Goal: Information Seeking & Learning: Learn about a topic

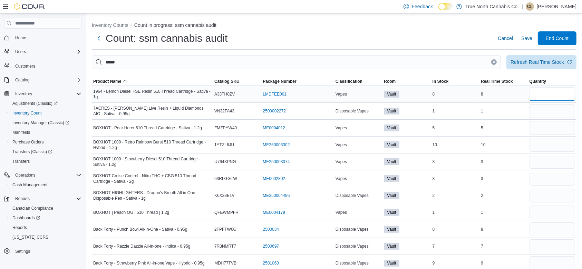
click at [549, 97] on input "number" at bounding box center [553, 94] width 46 height 14
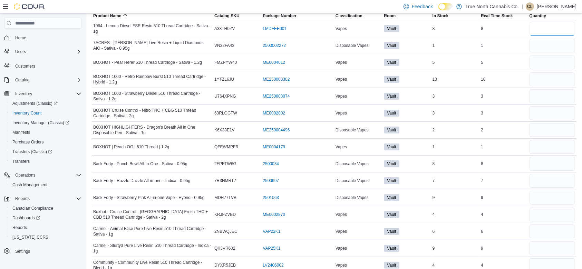
scroll to position [67, 0]
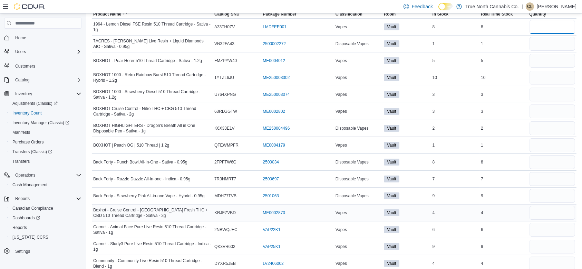
type input "*"
click at [553, 214] on input "number" at bounding box center [553, 213] width 46 height 14
type input "*"
click at [545, 45] on input "number" at bounding box center [553, 44] width 46 height 14
click at [544, 140] on input "number" at bounding box center [553, 145] width 46 height 14
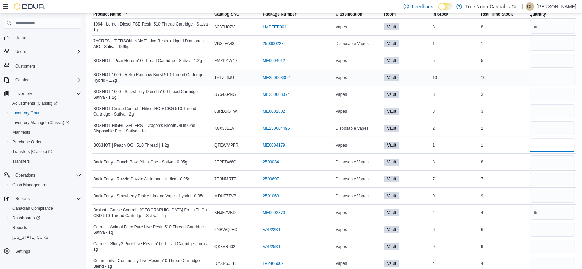
type input "*"
click at [553, 78] on input "number" at bounding box center [553, 78] width 46 height 14
type input "**"
click at [542, 95] on input "number" at bounding box center [553, 95] width 46 height 14
type input "*"
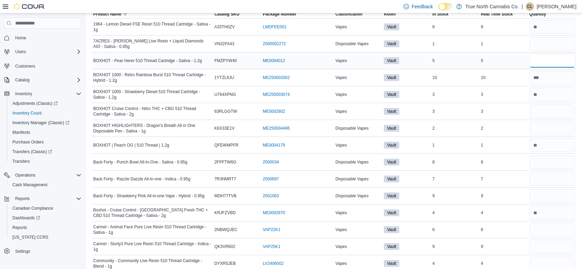
click at [551, 56] on input "number" at bounding box center [553, 61] width 46 height 14
type input "*"
click at [536, 112] on input "number" at bounding box center [553, 112] width 46 height 14
type input "*"
click at [542, 134] on input "number" at bounding box center [553, 129] width 46 height 14
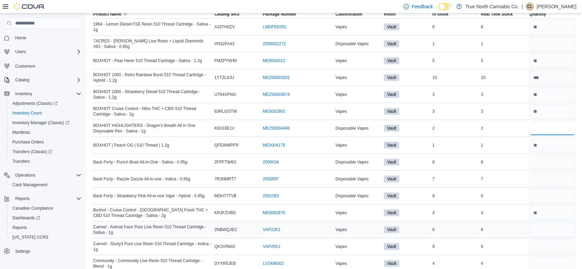
type input "*"
click at [544, 229] on input "number" at bounding box center [553, 230] width 46 height 14
type input "*"
click at [547, 250] on input "number" at bounding box center [553, 247] width 46 height 14
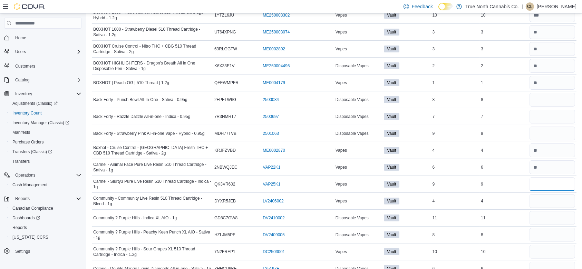
scroll to position [150, 0]
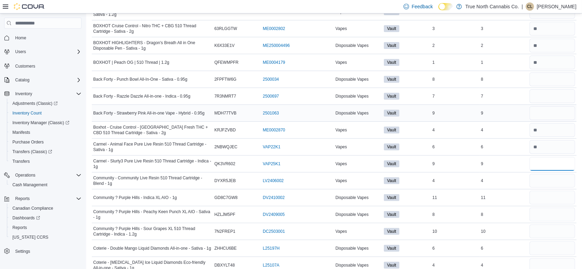
type input "*"
click at [548, 116] on input "number" at bounding box center [553, 113] width 46 height 14
type input "*"
click at [543, 95] on input "number" at bounding box center [553, 96] width 46 height 14
type input "*"
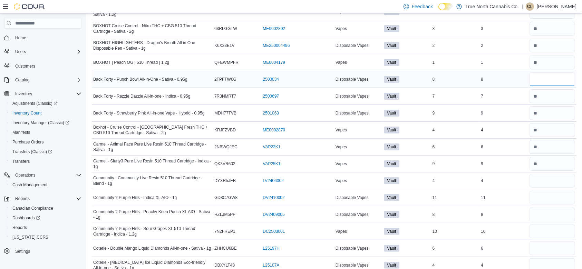
click at [556, 73] on input "number" at bounding box center [553, 79] width 46 height 14
type input "*"
click at [554, 200] on input "number" at bounding box center [553, 198] width 46 height 14
type input "**"
click at [557, 216] on input "number" at bounding box center [553, 215] width 46 height 14
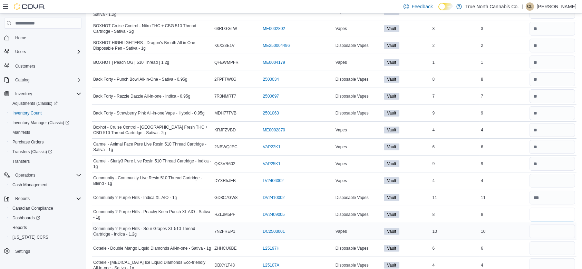
type input "*"
click at [555, 233] on input "number" at bounding box center [553, 232] width 46 height 14
type input "*"
type input "**"
click at [545, 183] on input "number" at bounding box center [553, 181] width 46 height 14
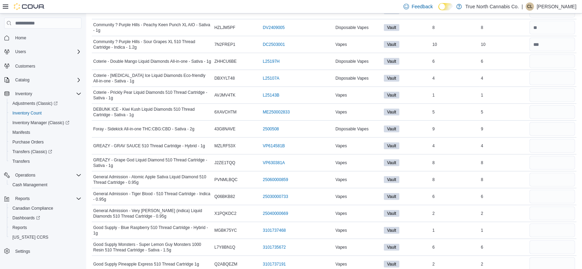
scroll to position [319, 0]
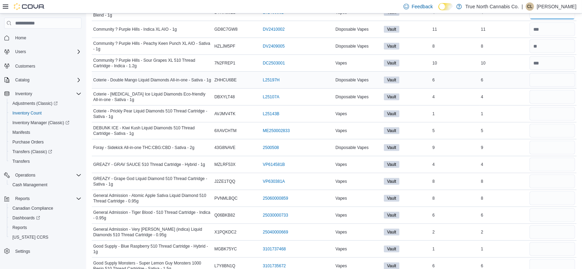
type input "*"
click at [550, 78] on input "number" at bounding box center [553, 80] width 46 height 14
click at [540, 100] on input "number" at bounding box center [553, 97] width 46 height 14
type input "*"
click at [541, 118] on input "number" at bounding box center [553, 114] width 46 height 14
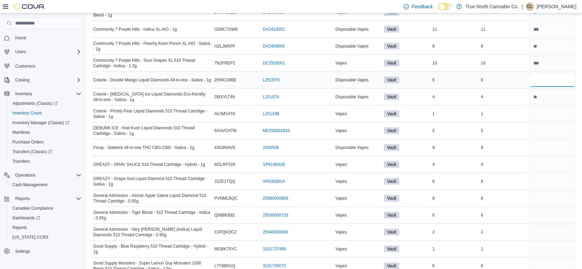
click at [557, 84] on input "number" at bounding box center [553, 80] width 46 height 14
type input "*"
click at [553, 113] on input "number" at bounding box center [553, 114] width 46 height 14
type input "*"
click at [561, 125] on input "number" at bounding box center [553, 131] width 46 height 14
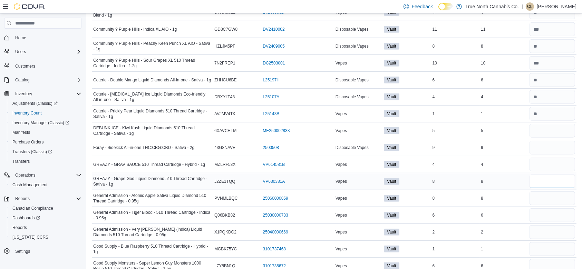
click at [555, 183] on input "number" at bounding box center [553, 182] width 46 height 14
type input "*"
click at [556, 126] on input "number" at bounding box center [553, 131] width 46 height 14
type input "*"
click at [540, 165] on input "number" at bounding box center [553, 165] width 46 height 14
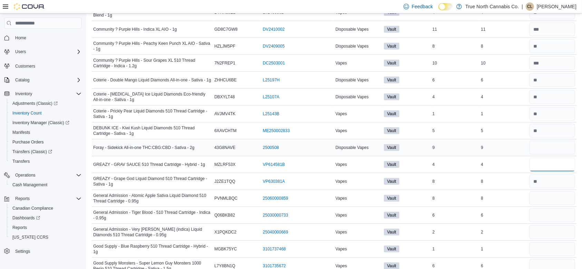
type input "*"
click at [550, 148] on input "number" at bounding box center [553, 148] width 46 height 14
type input "*"
click at [553, 192] on input "number" at bounding box center [553, 199] width 46 height 14
click at [551, 225] on input "number" at bounding box center [553, 232] width 46 height 14
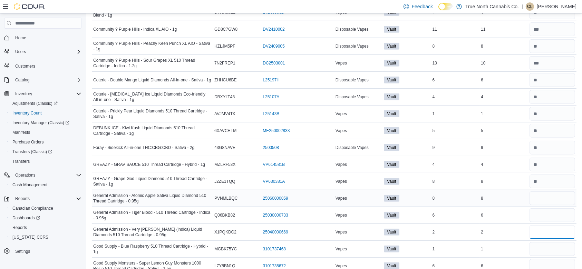
type input "*"
click at [554, 199] on input "number" at bounding box center [553, 199] width 46 height 14
type input "*"
click at [554, 216] on input "number" at bounding box center [553, 216] width 46 height 14
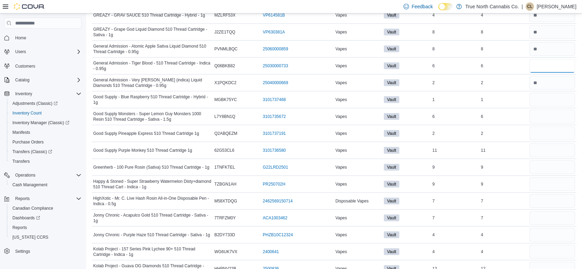
scroll to position [482, 0]
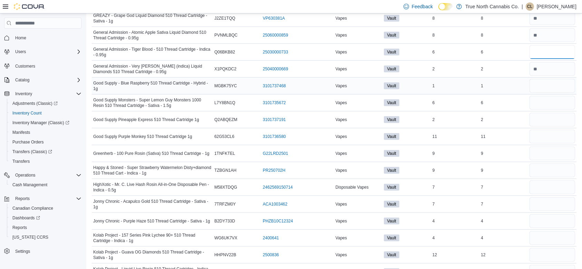
type input "*"
click at [567, 81] on input "number" at bounding box center [553, 86] width 46 height 14
type input "*"
click at [562, 137] on input "number" at bounding box center [553, 137] width 46 height 14
type input "**"
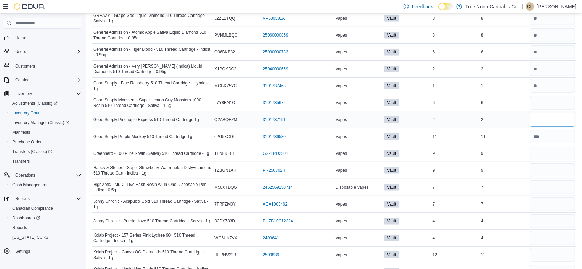
click at [543, 120] on input "number" at bounding box center [553, 120] width 46 height 14
type input "*"
click at [542, 99] on input "number" at bounding box center [553, 103] width 46 height 14
type input "*"
click at [558, 156] on input "number" at bounding box center [553, 154] width 46 height 14
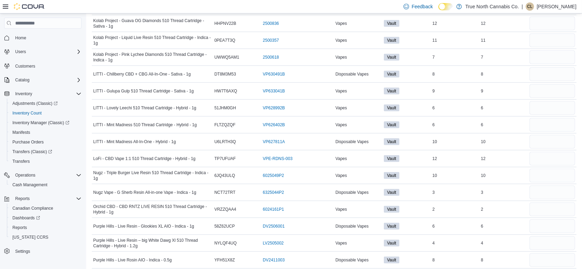
scroll to position [717, 0]
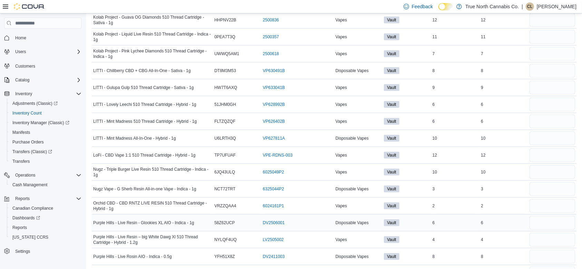
type input "*"
click at [555, 223] on input "number" at bounding box center [553, 223] width 46 height 14
type input "*"
click at [554, 242] on input "number" at bounding box center [553, 240] width 46 height 14
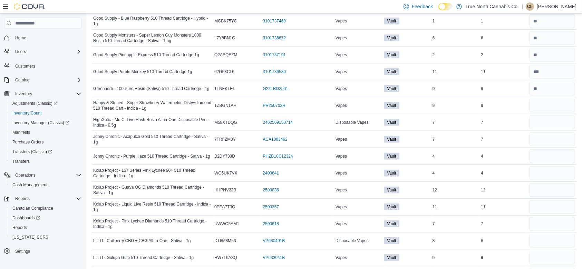
scroll to position [545, 0]
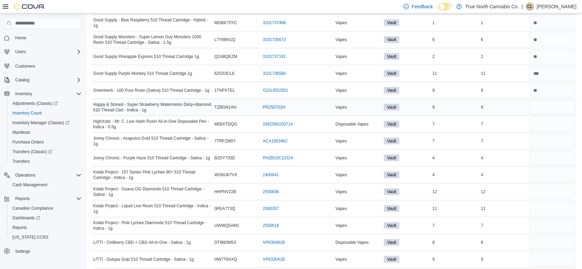
type input "*"
click at [555, 102] on input "number" at bounding box center [553, 107] width 46 height 14
type input "*"
click at [548, 162] on input "number" at bounding box center [553, 158] width 46 height 14
type input "*"
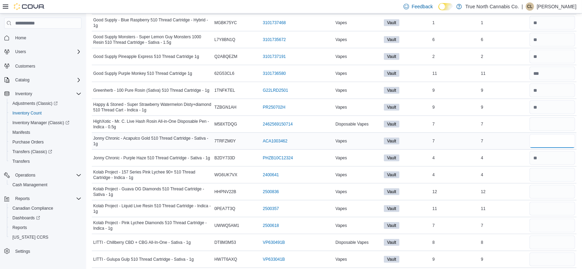
click at [551, 137] on input "number" at bounding box center [553, 141] width 46 height 14
type input "*"
click at [546, 120] on input "number" at bounding box center [553, 124] width 46 height 14
type input "*"
click at [547, 173] on input "number" at bounding box center [553, 175] width 46 height 14
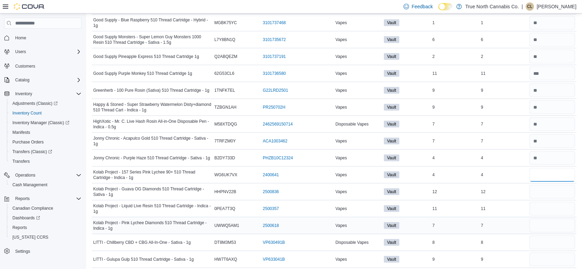
type input "*"
click at [557, 227] on input "number" at bounding box center [553, 226] width 46 height 14
type input "*"
click at [564, 192] on input "number" at bounding box center [553, 192] width 46 height 14
type input "**"
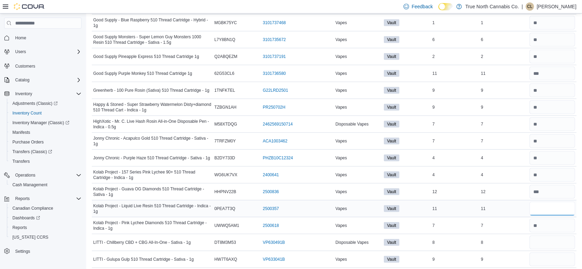
click at [556, 211] on input "number" at bounding box center [553, 209] width 46 height 14
type input "**"
click at [549, 242] on input "number" at bounding box center [553, 243] width 46 height 14
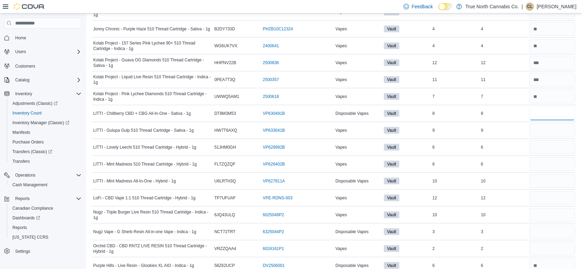
scroll to position [685, 0]
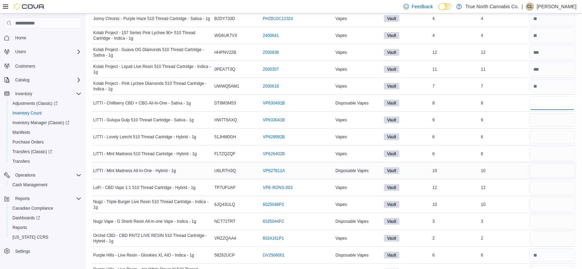
type input "*"
click at [553, 174] on input "number" at bounding box center [553, 171] width 46 height 14
type input "**"
click at [548, 149] on input "number" at bounding box center [553, 154] width 46 height 14
click at [544, 131] on input "number" at bounding box center [553, 137] width 46 height 14
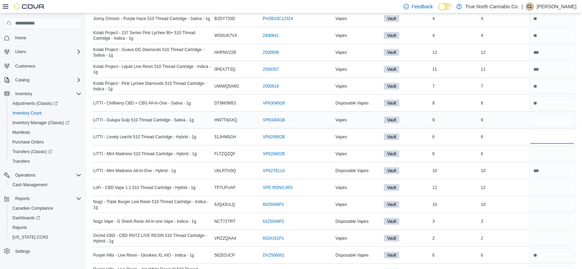
type input "*"
click at [540, 118] on input "number" at bounding box center [553, 120] width 46 height 14
type input "*"
click at [549, 149] on input "number" at bounding box center [553, 154] width 46 height 14
type input "*"
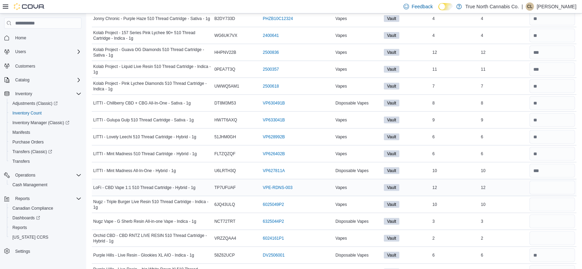
drag, startPoint x: 535, startPoint y: 186, endPoint x: 544, endPoint y: 186, distance: 9.3
click at [544, 186] on div at bounding box center [552, 188] width 48 height 17
click at [544, 186] on input "number" at bounding box center [553, 188] width 46 height 14
type input "**"
click at [543, 205] on input "number" at bounding box center [553, 205] width 46 height 14
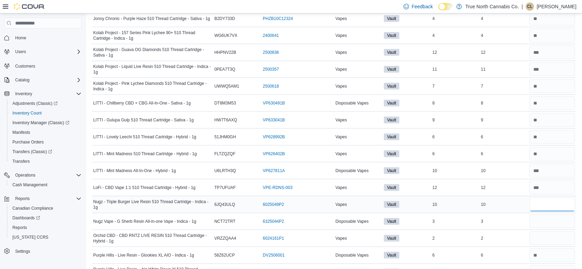
type input "**"
type input "*"
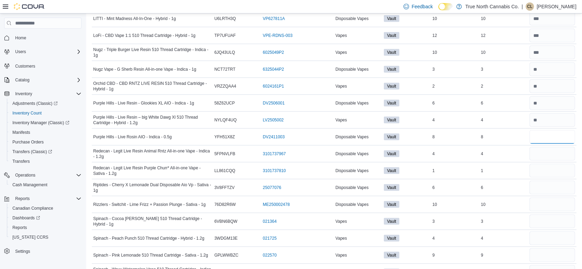
scroll to position [0, 0]
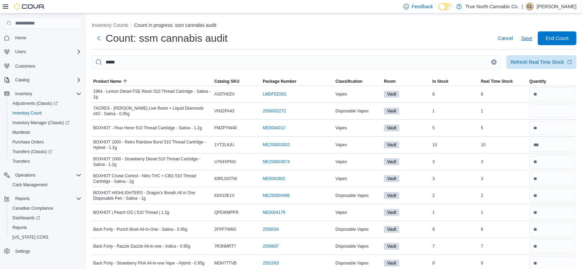
type input "*"
click at [532, 40] on span "Save" at bounding box center [526, 38] width 11 height 7
click at [557, 108] on input "number" at bounding box center [553, 111] width 46 height 14
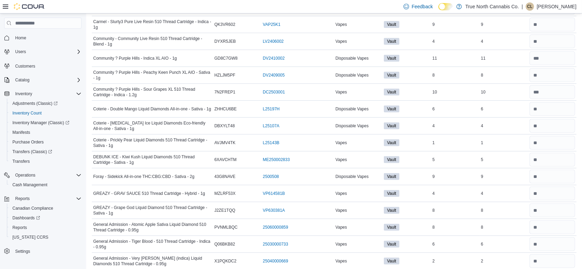
scroll to position [281, 0]
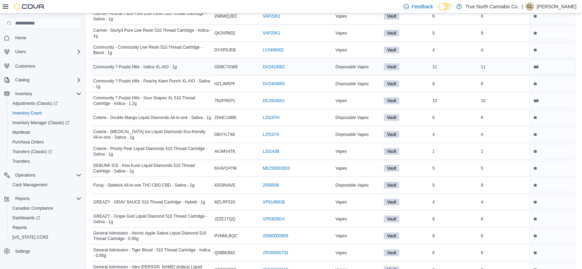
type input "*"
click at [550, 66] on input "number" at bounding box center [553, 67] width 46 height 14
click at [554, 101] on input "number" at bounding box center [553, 101] width 46 height 14
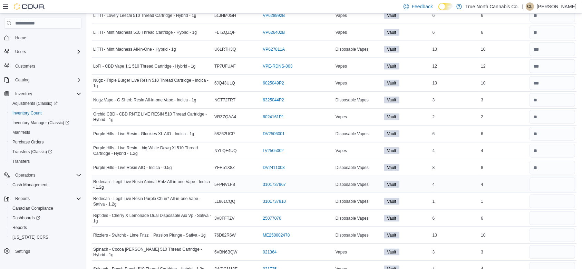
scroll to position [813, 0]
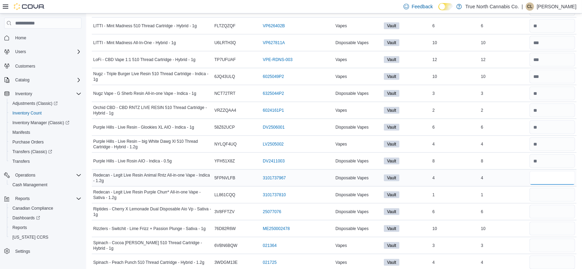
click at [552, 177] on input "number" at bounding box center [553, 178] width 46 height 14
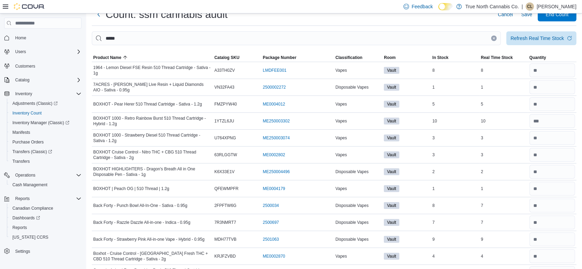
scroll to position [0, 0]
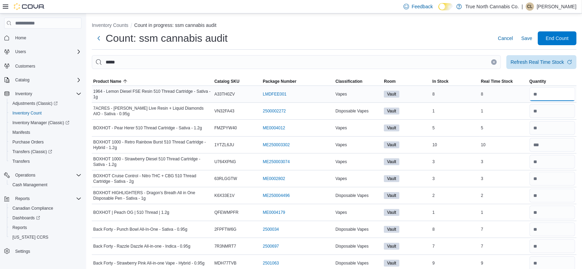
click at [552, 93] on input "number" at bounding box center [553, 94] width 46 height 14
click at [551, 128] on input "number" at bounding box center [553, 128] width 46 height 14
click at [574, 165] on input "number" at bounding box center [553, 162] width 46 height 14
click at [565, 181] on input "number" at bounding box center [553, 179] width 46 height 14
click at [561, 195] on input "number" at bounding box center [553, 196] width 46 height 14
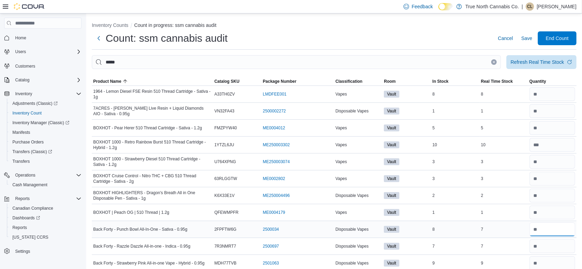
click at [558, 226] on input "number" at bounding box center [553, 230] width 46 height 14
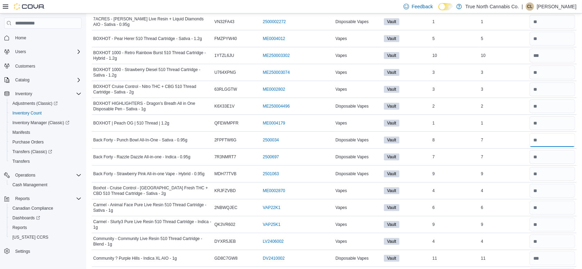
scroll to position [91, 0]
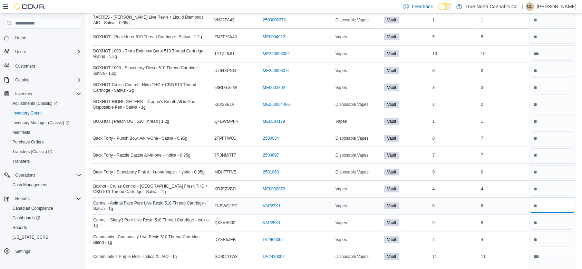
click at [552, 206] on input "number" at bounding box center [553, 206] width 46 height 14
click at [555, 134] on input "number" at bounding box center [553, 139] width 46 height 14
click at [563, 204] on input "number" at bounding box center [553, 206] width 46 height 14
click at [556, 223] on input "number" at bounding box center [553, 223] width 46 height 14
click at [553, 237] on input "number" at bounding box center [553, 240] width 46 height 14
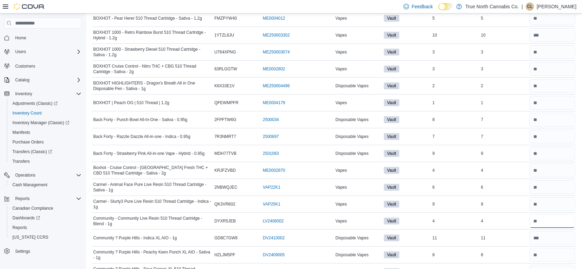
scroll to position [128, 0]
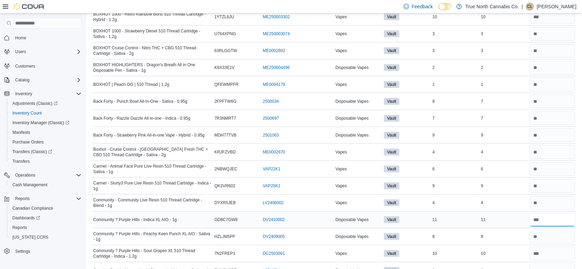
click at [554, 224] on input "number" at bounding box center [553, 220] width 46 height 14
drag, startPoint x: 554, startPoint y: 226, endPoint x: 529, endPoint y: 216, distance: 27.9
click at [529, 216] on tr "Community ? Purple Hills - Indica XL AIO - 1g Catalog SKU GD8C7GW8 Package Numb…" at bounding box center [334, 220] width 485 height 17
click at [566, 200] on input "number" at bounding box center [553, 203] width 46 height 14
click at [562, 258] on input "number" at bounding box center [553, 254] width 46 height 14
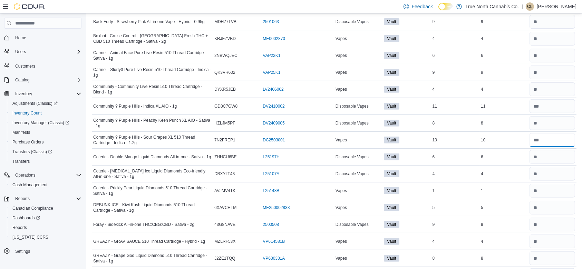
scroll to position [247, 0]
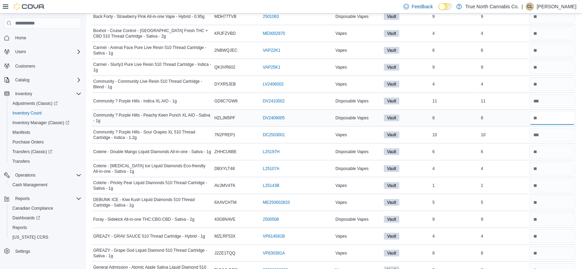
click at [551, 123] on input "number" at bounding box center [553, 118] width 46 height 14
click at [550, 91] on div at bounding box center [552, 84] width 48 height 17
click at [553, 100] on input "number" at bounding box center [553, 101] width 46 height 14
click at [545, 205] on input "number" at bounding box center [553, 203] width 46 height 14
click at [551, 190] on input "number" at bounding box center [553, 186] width 46 height 14
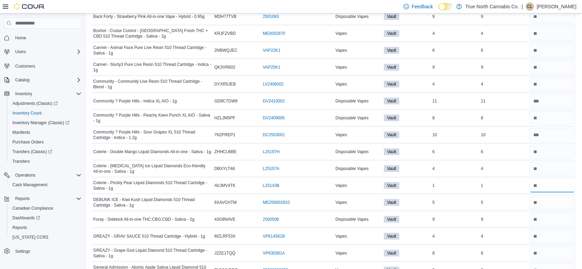
scroll to position [1138, 0]
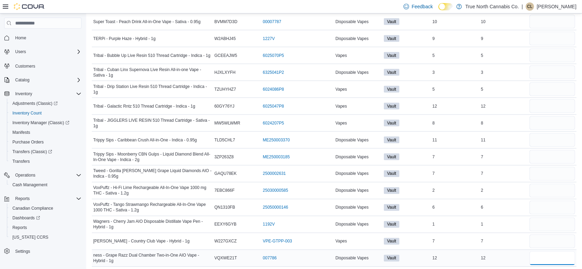
click at [549, 257] on input "number" at bounding box center [553, 259] width 46 height 14
click at [545, 235] on input "number" at bounding box center [553, 242] width 46 height 14
type input "*"
click at [548, 220] on input "number" at bounding box center [553, 225] width 46 height 14
type input "*"
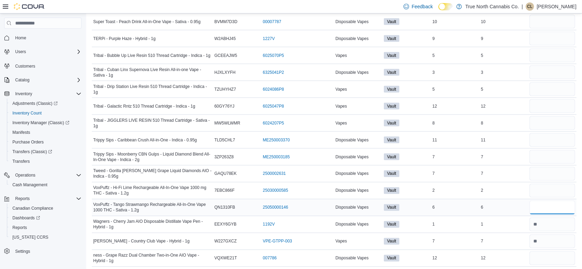
click at [548, 205] on input "number" at bounding box center [553, 208] width 46 height 14
type input "*"
click at [548, 185] on input "number" at bounding box center [553, 191] width 46 height 14
type input "*"
click at [549, 176] on input "number" at bounding box center [553, 174] width 46 height 14
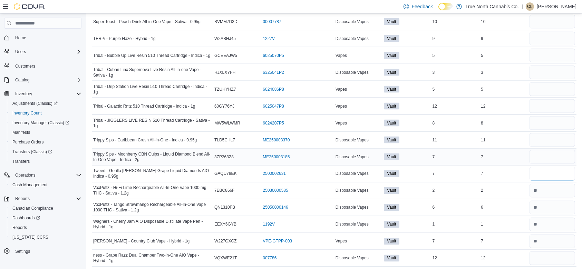
type input "*"
click at [551, 159] on input "number" at bounding box center [553, 157] width 46 height 14
type input "*"
click at [556, 137] on input "number" at bounding box center [553, 140] width 46 height 14
type input "**"
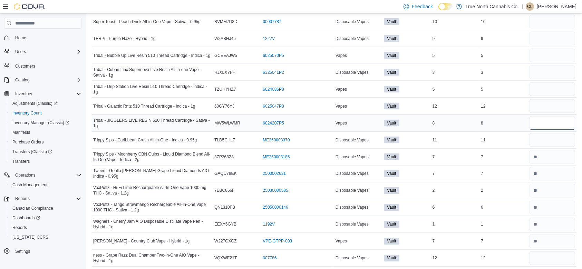
click at [554, 117] on input "number" at bounding box center [553, 123] width 46 height 14
type input "*"
click at [552, 107] on input "number" at bounding box center [553, 106] width 46 height 14
type input "**"
click at [548, 83] on input "number" at bounding box center [553, 90] width 46 height 14
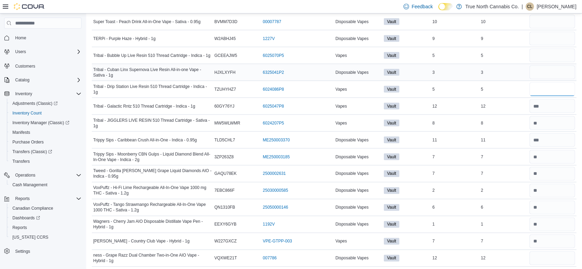
type input "*"
click at [549, 66] on input "number" at bounding box center [553, 73] width 46 height 14
click at [549, 49] on input "number" at bounding box center [553, 56] width 46 height 14
type input "*"
click at [556, 70] on input "number" at bounding box center [553, 73] width 46 height 14
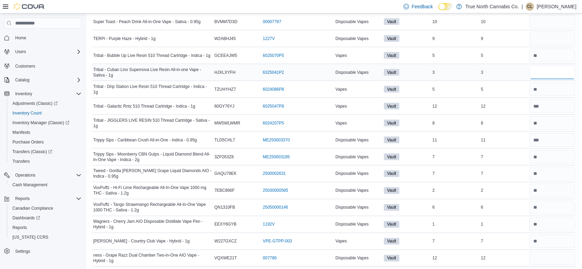
click at [556, 70] on input "number" at bounding box center [553, 73] width 46 height 14
click at [558, 103] on input "number" at bounding box center [553, 106] width 46 height 14
click at [553, 123] on input "number" at bounding box center [553, 123] width 46 height 14
click at [551, 104] on input "number" at bounding box center [553, 106] width 46 height 14
type input "**"
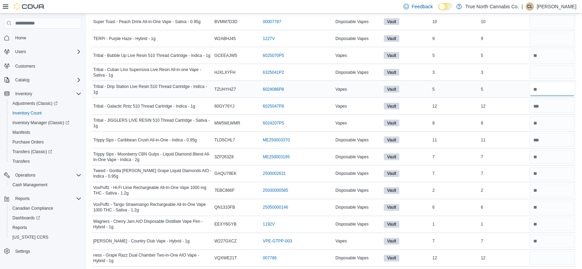
click at [551, 93] on input "number" at bounding box center [553, 90] width 46 height 14
type input "*"
click at [549, 76] on input "number" at bounding box center [553, 73] width 46 height 14
type input "*"
click at [547, 38] on input "number" at bounding box center [553, 39] width 46 height 14
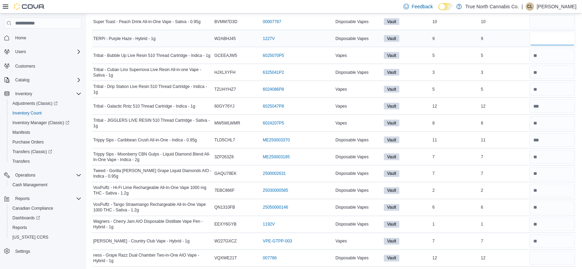
type input "*"
click at [552, 20] on input "number" at bounding box center [553, 22] width 46 height 14
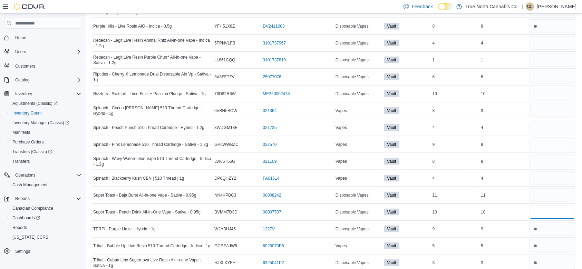
scroll to position [937, 0]
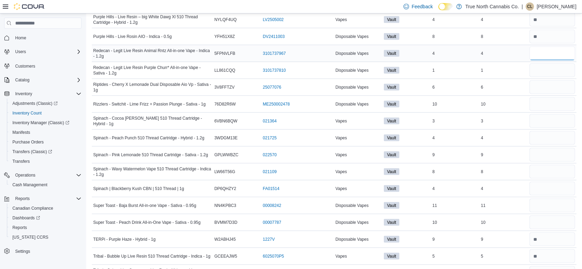
click at [569, 52] on input "number" at bounding box center [553, 54] width 46 height 14
click at [540, 200] on input "number" at bounding box center [553, 206] width 46 height 14
type input "**"
click at [547, 220] on input "number" at bounding box center [553, 223] width 46 height 14
type input "**"
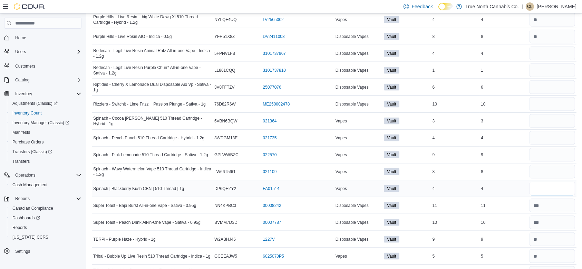
click at [542, 189] on input "number" at bounding box center [553, 189] width 46 height 14
type input "*"
click at [556, 167] on input "number" at bounding box center [553, 172] width 46 height 14
type input "*"
click at [547, 151] on input "number" at bounding box center [553, 155] width 46 height 14
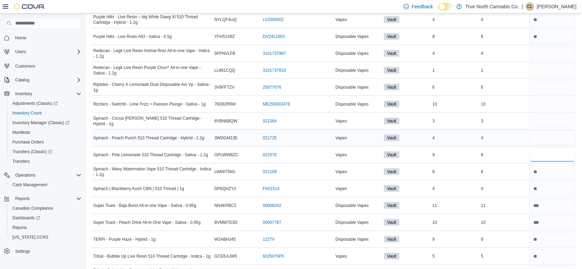
type input "*"
click at [541, 138] on input "number" at bounding box center [553, 138] width 46 height 14
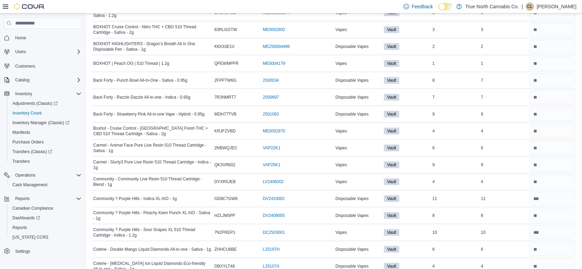
scroll to position [0, 0]
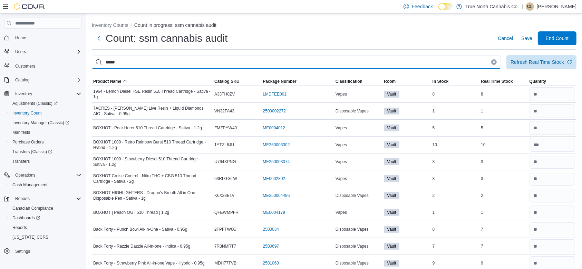
click at [247, 68] on input "*****" at bounding box center [296, 62] width 409 height 14
type input "*"
type input "******"
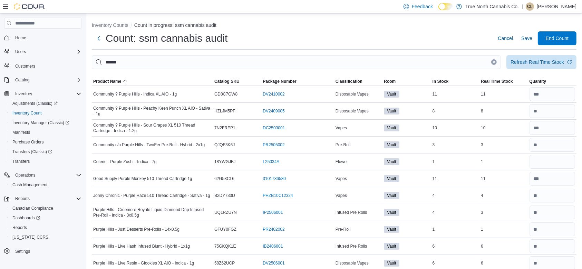
click at [495, 61] on icon "Clear input" at bounding box center [494, 62] width 3 height 3
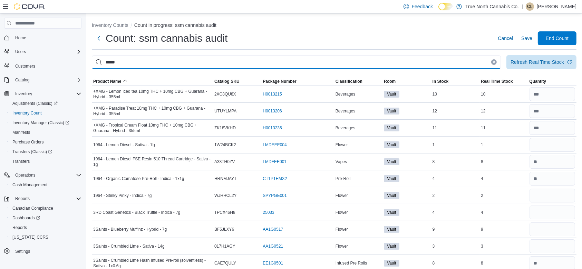
type input "*****"
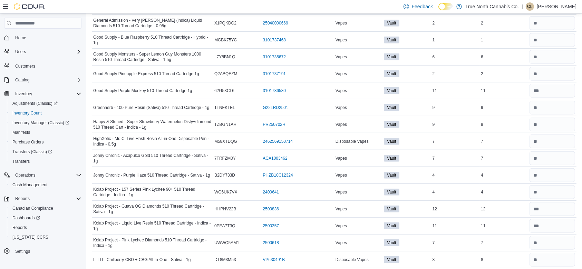
scroll to position [530, 0]
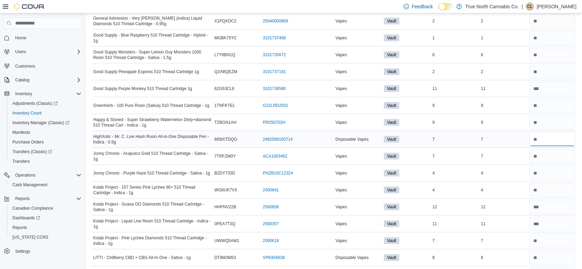
click at [550, 137] on input "number" at bounding box center [553, 140] width 46 height 14
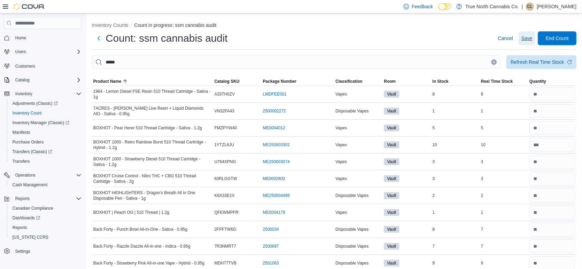
click at [530, 39] on span "Save" at bounding box center [526, 38] width 11 height 7
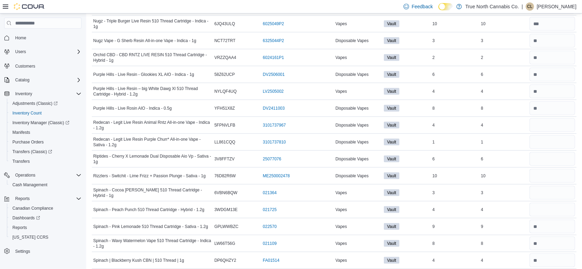
scroll to position [857, 0]
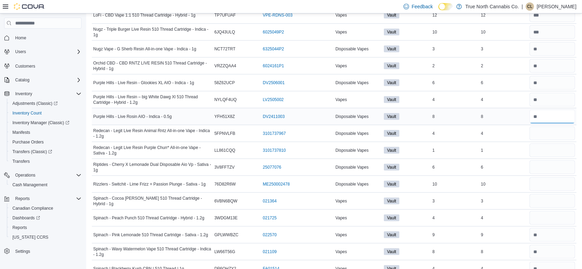
click at [551, 112] on input "number" at bounding box center [553, 117] width 46 height 14
click at [555, 47] on input "number" at bounding box center [553, 49] width 46 height 14
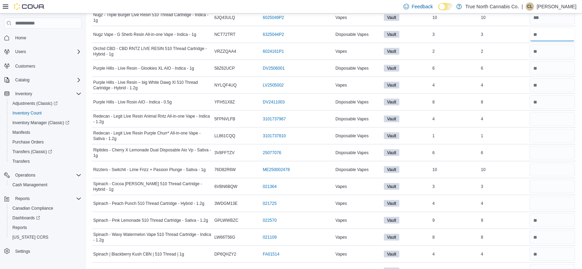
scroll to position [877, 0]
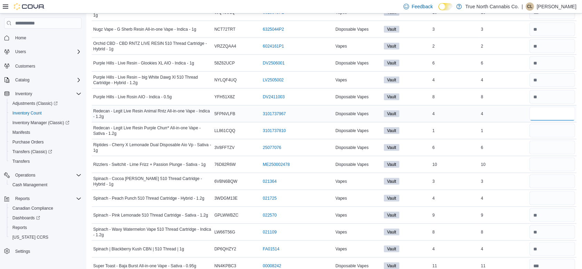
click at [561, 111] on input "number" at bounding box center [553, 114] width 46 height 14
click at [556, 94] on input "number" at bounding box center [553, 97] width 46 height 14
click at [545, 95] on input "number" at bounding box center [553, 97] width 46 height 14
click at [557, 90] on input "number" at bounding box center [553, 97] width 46 height 14
click at [549, 98] on input "number" at bounding box center [553, 97] width 46 height 14
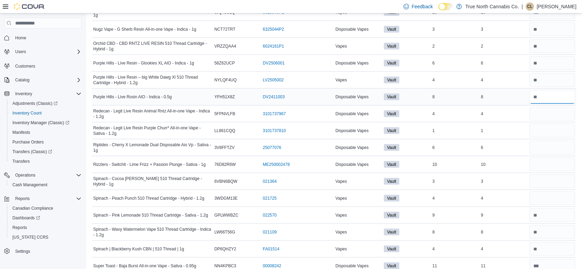
type input "*"
type input "**"
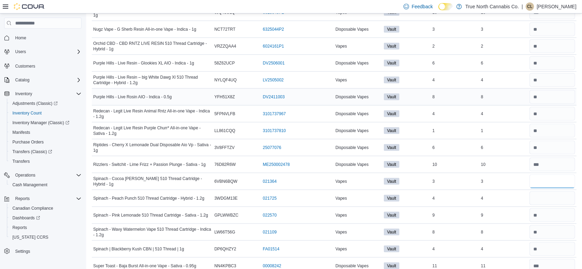
type input "*"
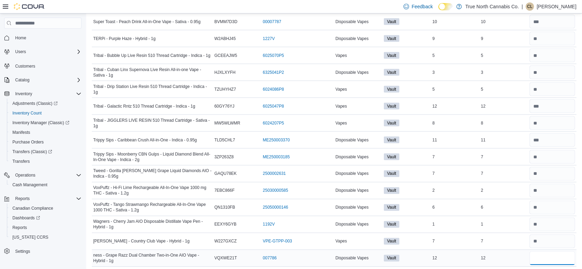
click at [563, 257] on input "number" at bounding box center [553, 259] width 46 height 14
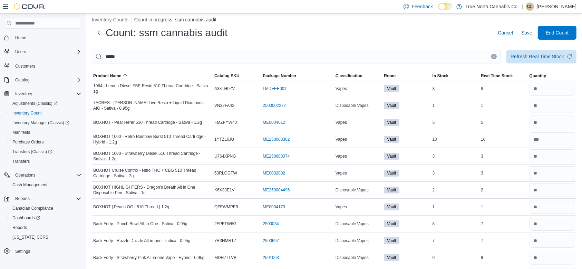
scroll to position [0, 0]
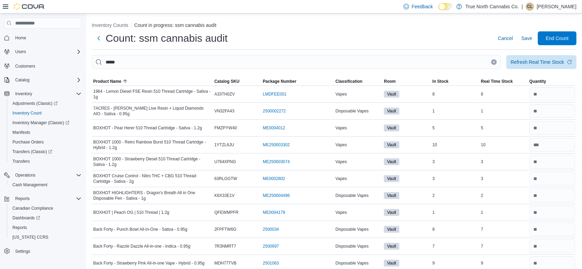
type input "**"
click at [495, 61] on icon "Clear input" at bounding box center [494, 62] width 3 height 3
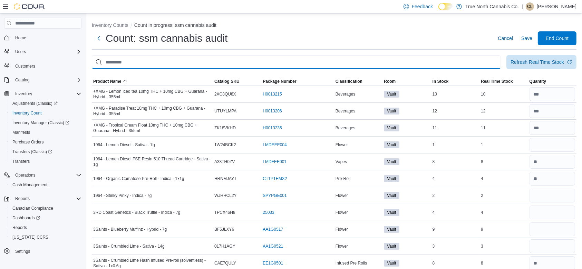
click at [348, 65] on input "This is a search bar. After typing your query, hit enter to filter the results …" at bounding box center [296, 62] width 409 height 14
click at [234, 57] on input "This is a search bar. After typing your query, hit enter to filter the results …" at bounding box center [296, 62] width 409 height 14
type input "*******"
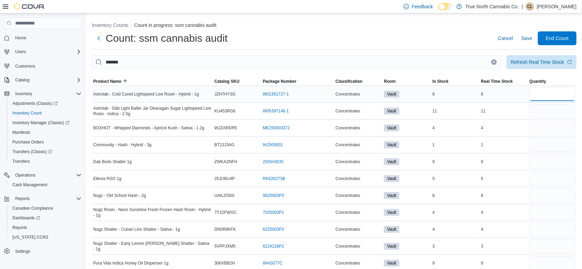
click at [547, 97] on input "number" at bounding box center [553, 94] width 46 height 14
type input "*"
type input "**"
click at [552, 128] on input "number" at bounding box center [553, 128] width 46 height 14
type input "*"
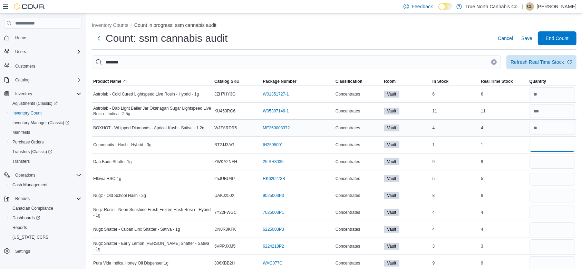
type input "*"
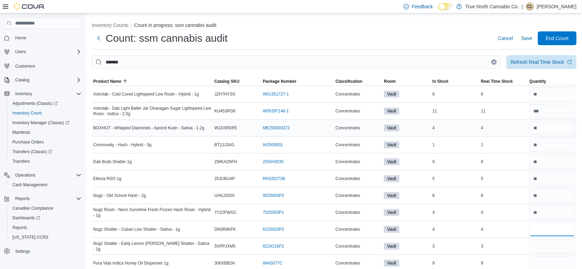
type input "*"
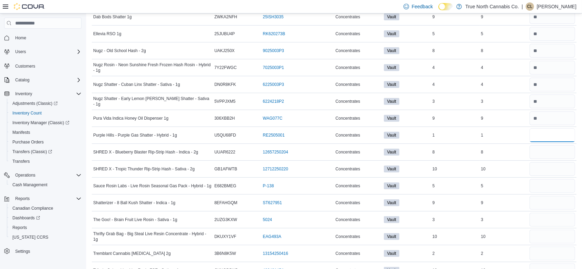
type input "*"
type input "**"
type input "*"
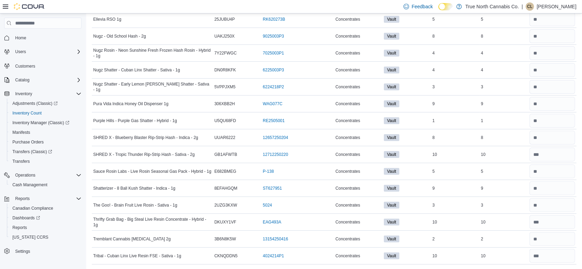
scroll to position [0, 0]
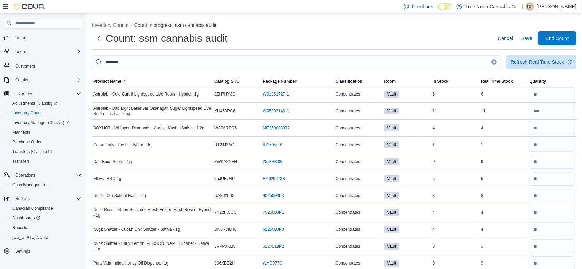
click at [495, 61] on icon "Clear input" at bounding box center [494, 62] width 3 height 3
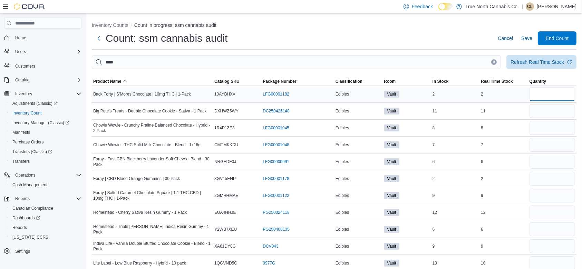
click at [568, 93] on input "number" at bounding box center [553, 94] width 46 height 14
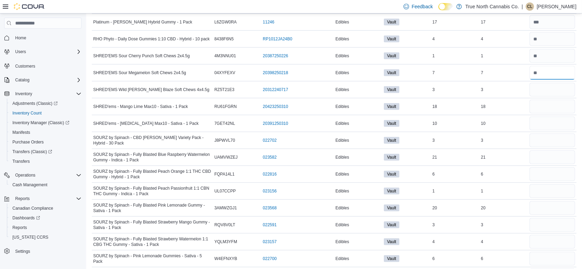
scroll to position [544, 0]
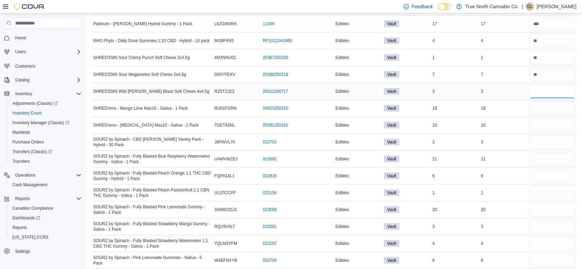
click at [554, 88] on input "number" at bounding box center [553, 92] width 46 height 14
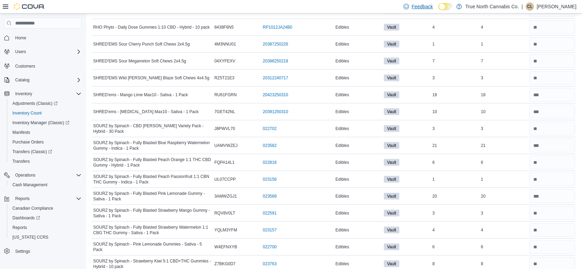
scroll to position [702, 0]
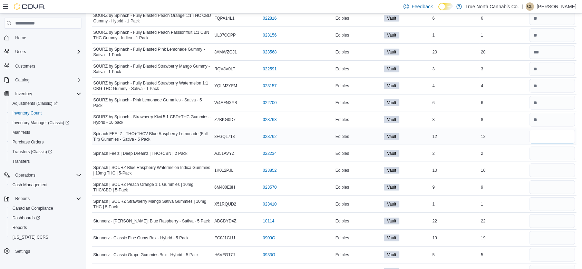
click at [542, 135] on input "number" at bounding box center [553, 137] width 46 height 14
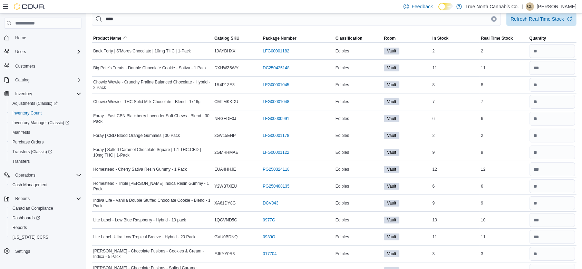
scroll to position [0, 0]
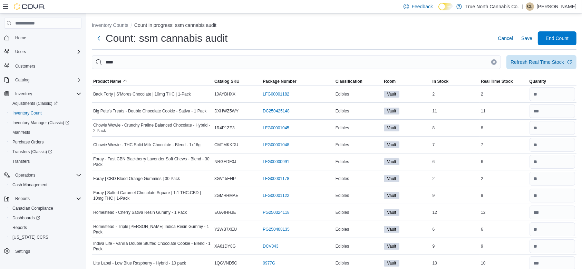
click at [495, 62] on icon "Clear input" at bounding box center [494, 62] width 2 height 2
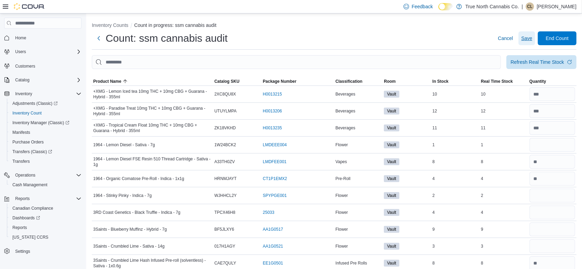
click at [532, 38] on span "Save" at bounding box center [526, 38] width 11 height 7
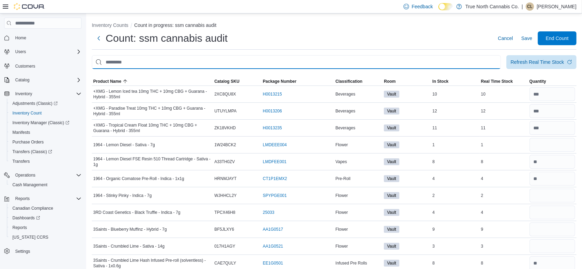
click at [463, 63] on input "This is a search bar. After typing your query, hit enter to filter the results …" at bounding box center [296, 62] width 409 height 14
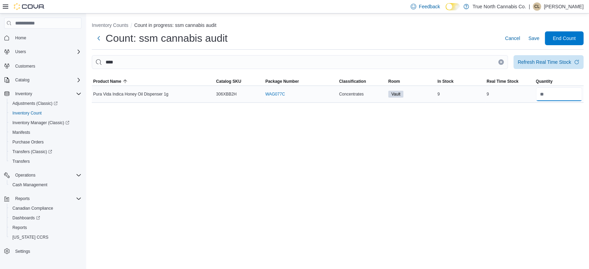
click at [561, 96] on input "number" at bounding box center [559, 94] width 47 height 14
click at [501, 62] on icon "Clear input" at bounding box center [502, 62] width 2 height 2
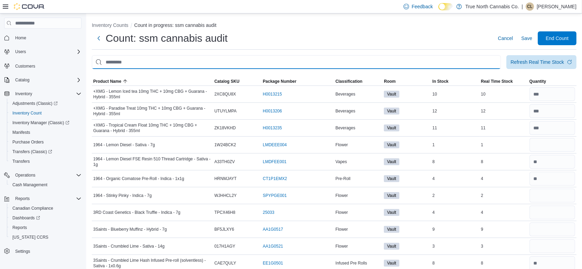
click at [480, 63] on input "This is a search bar. After typing your query, hit enter to filter the results …" at bounding box center [296, 62] width 409 height 14
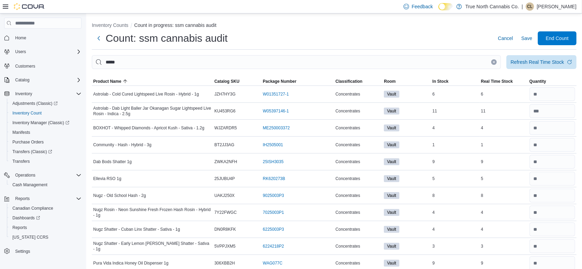
click at [497, 60] on button "Clear input" at bounding box center [494, 62] width 6 height 6
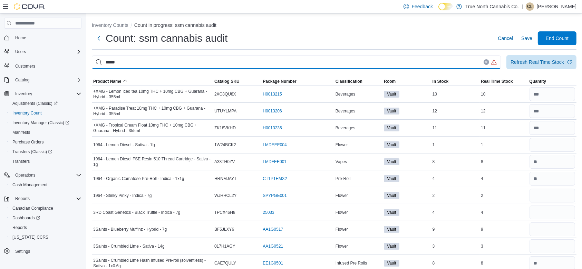
click at [492, 59] on input "*****" at bounding box center [296, 62] width 409 height 14
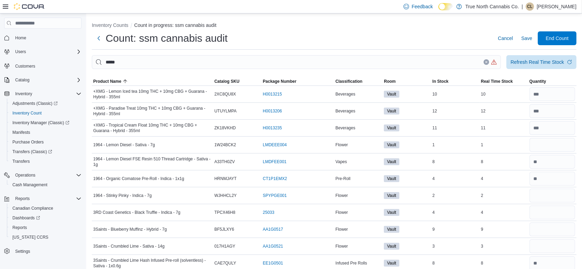
click at [488, 63] on icon "Clear input" at bounding box center [486, 62] width 3 height 3
click at [532, 37] on span "Save" at bounding box center [526, 38] width 11 height 7
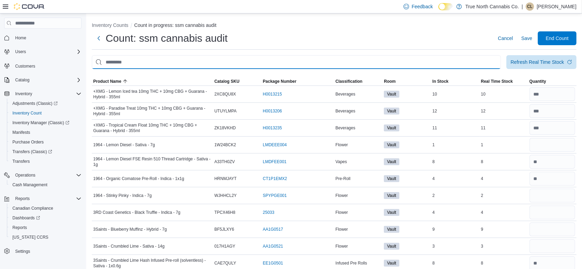
click at [359, 64] on input "This is a search bar. After typing your query, hit enter to filter the results …" at bounding box center [296, 62] width 409 height 14
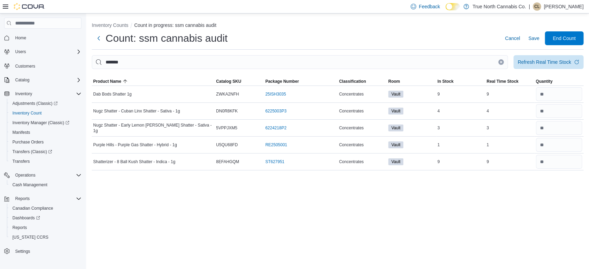
click at [500, 61] on icon "Clear input" at bounding box center [501, 62] width 3 height 3
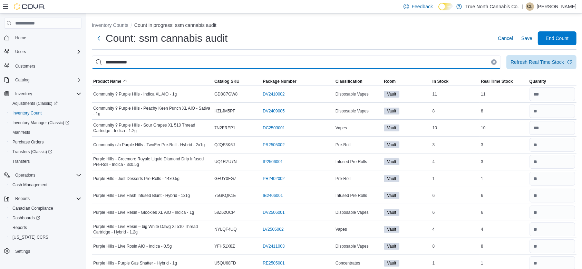
scroll to position [25, 0]
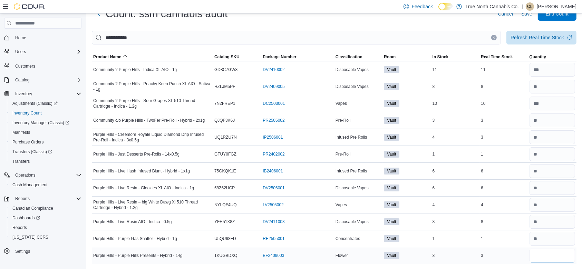
click at [544, 256] on input "number" at bounding box center [553, 256] width 46 height 14
click at [552, 220] on input "number" at bounding box center [553, 222] width 46 height 14
click at [552, 226] on input "number" at bounding box center [553, 222] width 46 height 14
click at [495, 38] on icon "Clear input" at bounding box center [494, 37] width 3 height 3
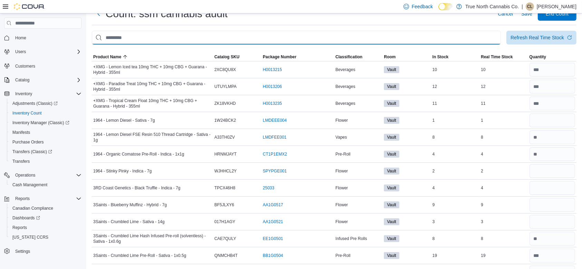
click at [481, 40] on input "This is a search bar. After typing your query, hit enter to filter the results …" at bounding box center [296, 38] width 409 height 14
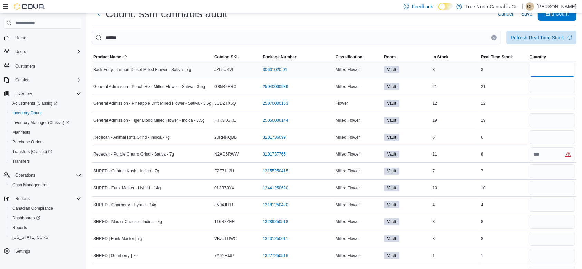
click at [543, 70] on input "number" at bounding box center [553, 70] width 46 height 14
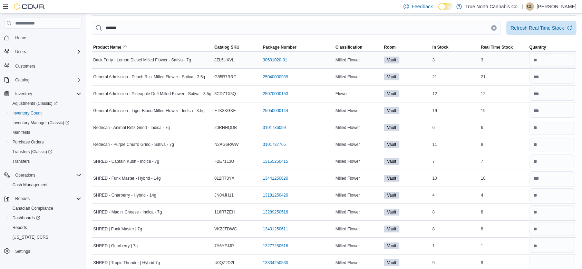
scroll to position [179, 0]
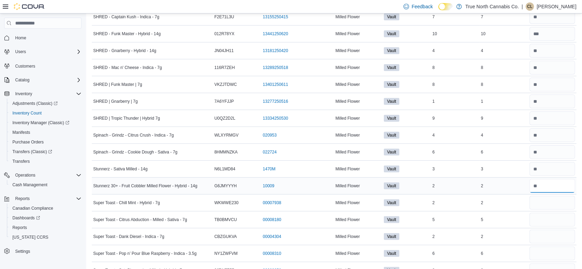
click at [551, 192] on input "number" at bounding box center [553, 186] width 46 height 14
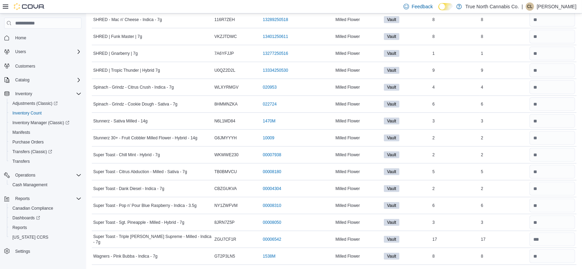
scroll to position [0, 0]
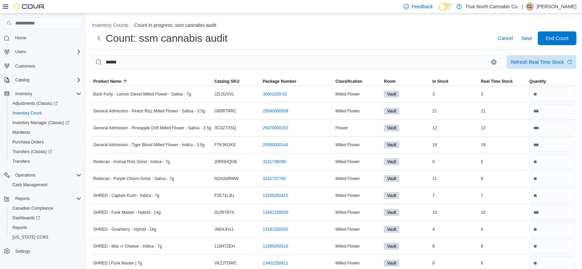
click at [495, 62] on icon "Clear input" at bounding box center [494, 62] width 3 height 3
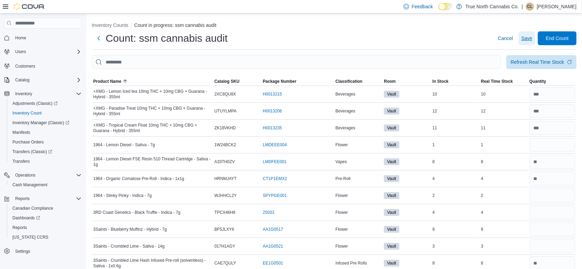
click at [532, 37] on span "Save" at bounding box center [526, 38] width 11 height 7
click at [532, 38] on span "Save" at bounding box center [526, 38] width 11 height 7
click at [532, 37] on span "Save" at bounding box center [526, 38] width 11 height 7
click at [535, 36] on button "Save" at bounding box center [527, 38] width 17 height 14
click at [528, 36] on span "Save" at bounding box center [526, 38] width 11 height 7
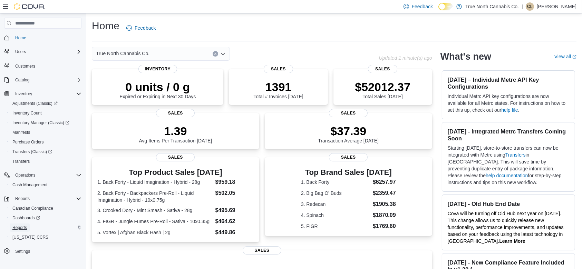
click at [21, 228] on span "Reports" at bounding box center [19, 228] width 14 height 6
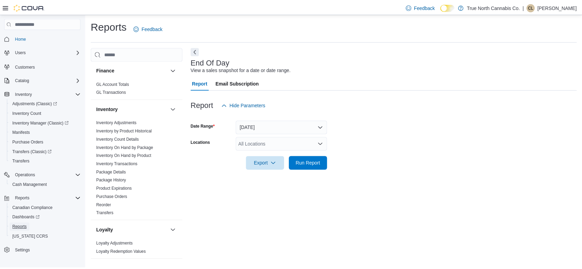
scroll to position [181, 0]
click at [249, 146] on div "All Locations" at bounding box center [285, 144] width 93 height 14
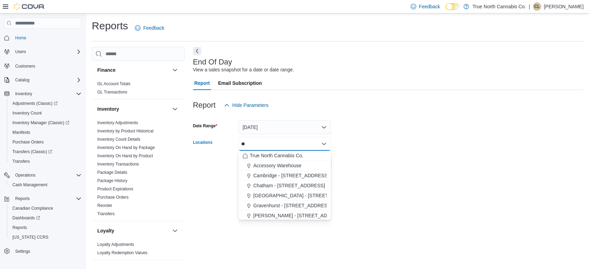
type input "***"
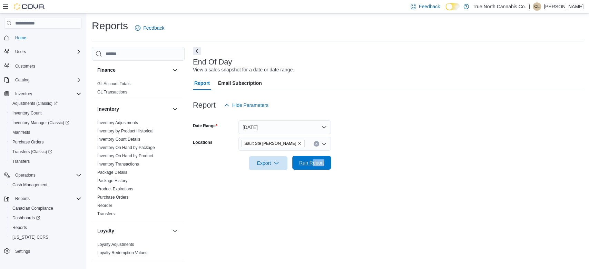
drag, startPoint x: 451, startPoint y: 177, endPoint x: 312, endPoint y: 161, distance: 139.7
click at [312, 161] on div "Report Hide Parameters Date Range Today Locations Sault Ste Marie Export Run Re…" at bounding box center [388, 134] width 391 height 88
click at [312, 161] on span "Run Report" at bounding box center [311, 162] width 25 height 7
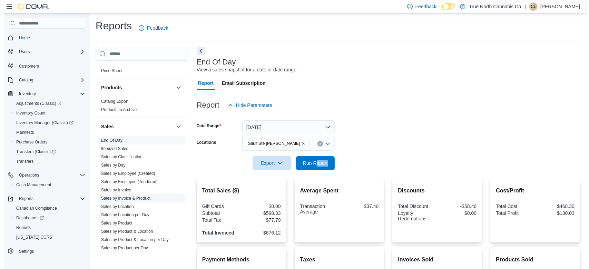
scroll to position [422, 0]
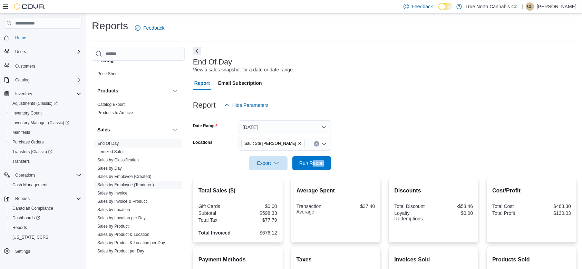
click at [127, 186] on link "Sales by Employee (Tendered)" at bounding box center [125, 185] width 57 height 5
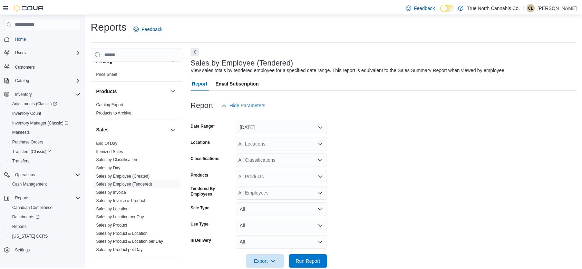
scroll to position [14, 0]
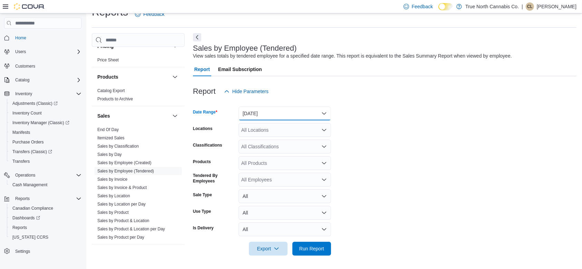
click at [263, 108] on button "[DATE]" at bounding box center [285, 114] width 93 height 14
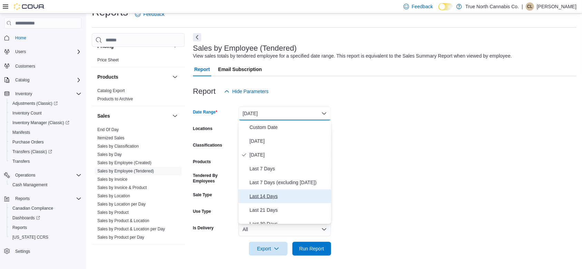
click at [274, 197] on span "Last 14 Days" at bounding box center [289, 196] width 79 height 8
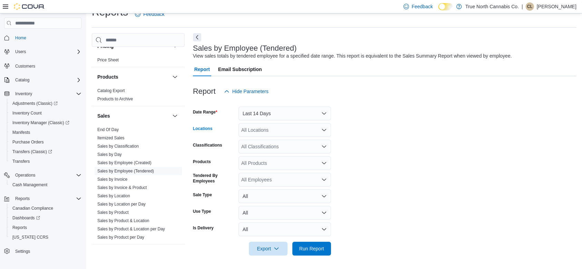
click at [258, 132] on div "All Locations" at bounding box center [285, 130] width 93 height 14
type input "***"
click at [265, 151] on span "Sault Ste [PERSON_NAME]" at bounding box center [283, 151] width 61 height 7
click at [419, 167] on form "Date Range Last 14 Days Locations Sault Ste Marie Classifications All Classific…" at bounding box center [385, 176] width 384 height 157
click at [284, 166] on div "All Products" at bounding box center [285, 163] width 93 height 14
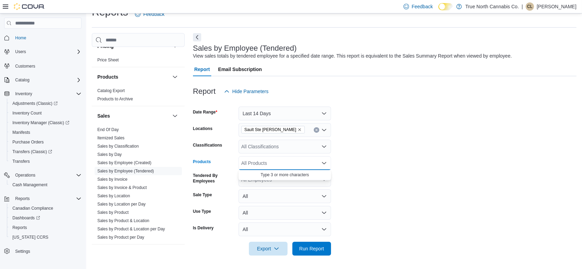
type input "*"
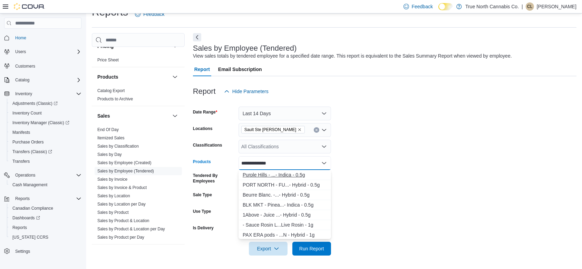
type input "**********"
click at [284, 175] on div "Purple Hills - ...- Indica - 0.5g" at bounding box center [285, 175] width 84 height 7
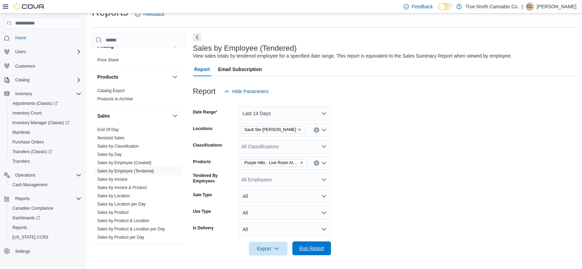
click at [309, 250] on span "Run Report" at bounding box center [311, 248] width 25 height 7
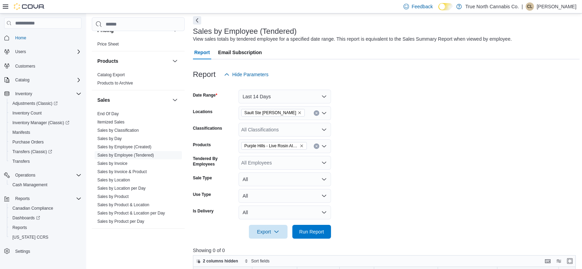
scroll to position [28, 0]
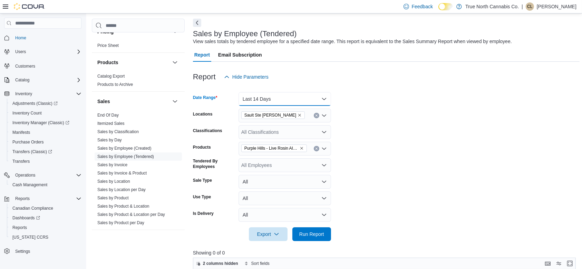
click at [301, 92] on button "Last 14 Days" at bounding box center [285, 99] width 93 height 14
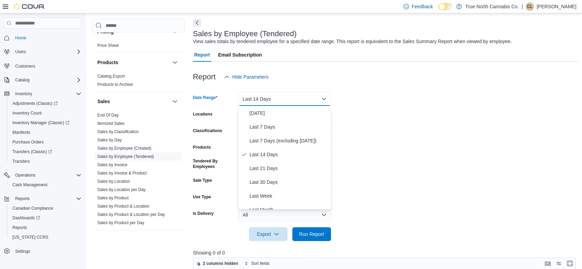
scroll to position [36, 0]
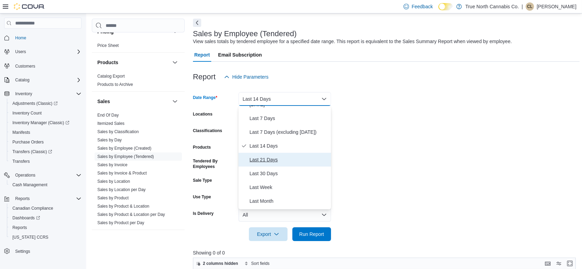
click at [254, 156] on span "Last 21 Days" at bounding box center [289, 160] width 79 height 8
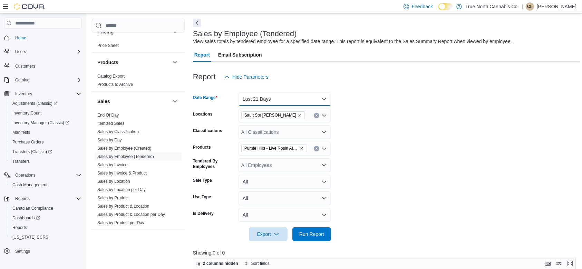
click at [274, 103] on button "Last 21 Days" at bounding box center [285, 99] width 93 height 14
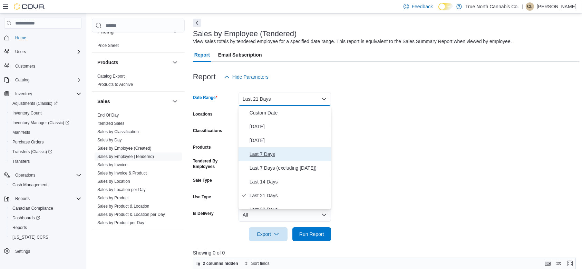
click at [267, 149] on button "Last 7 Days" at bounding box center [285, 154] width 93 height 14
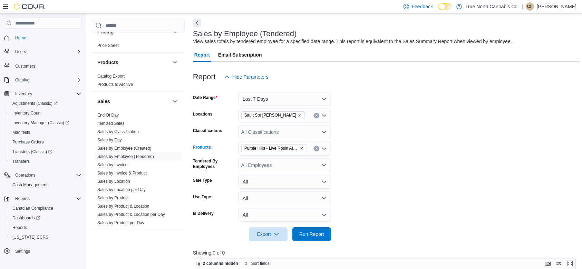
click at [300, 146] on icon "Remove Purple Hills - Live Rosin AIO - Indica - 0.5g from selection in this gro…" at bounding box center [302, 148] width 4 height 4
click at [296, 129] on div "All Classifications" at bounding box center [285, 132] width 93 height 14
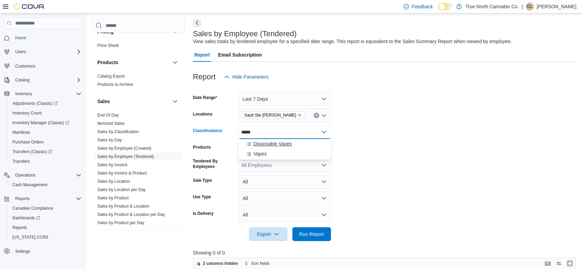
type input "*****"
click at [274, 142] on span "Disposable Vapes" at bounding box center [272, 144] width 39 height 7
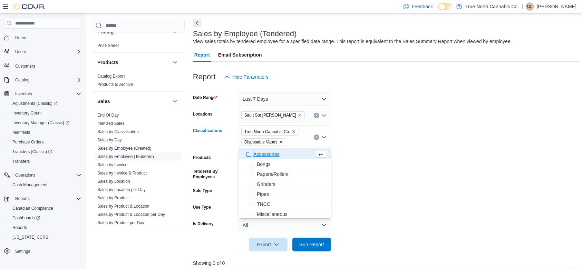
click at [293, 130] on icon "Remove True North Cannabis Co. from selection in this group" at bounding box center [294, 132] width 4 height 4
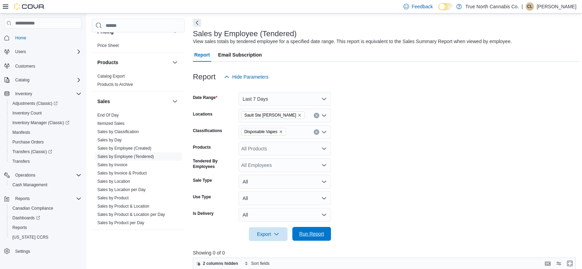
click at [305, 236] on span "Run Report" at bounding box center [311, 234] width 25 height 7
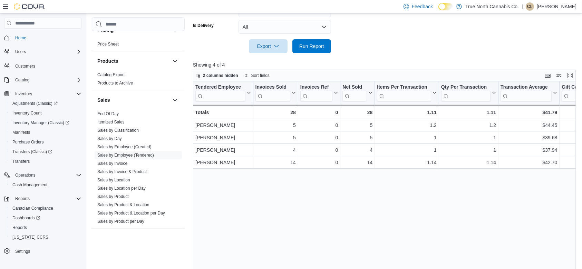
scroll to position [238, 0]
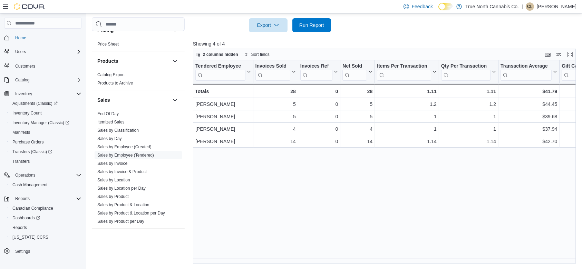
click at [213, 261] on div "Tendered Employee Click to view column header actions Invoices Sold Click to vi…" at bounding box center [386, 162] width 387 height 204
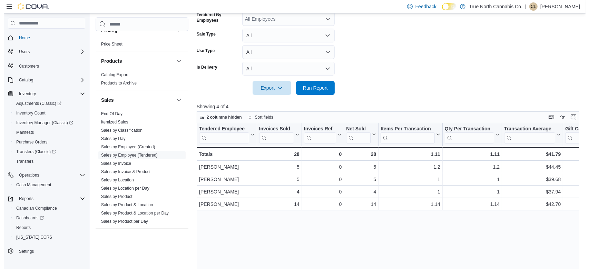
scroll to position [0, 0]
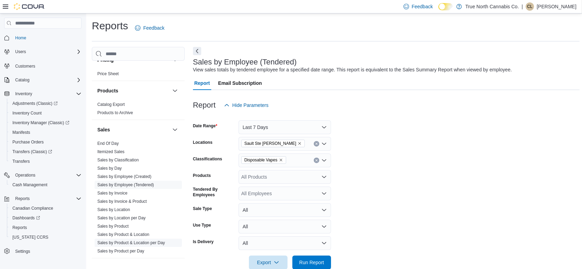
click at [127, 242] on link "Sales by Product & Location per Day" at bounding box center [131, 243] width 68 height 5
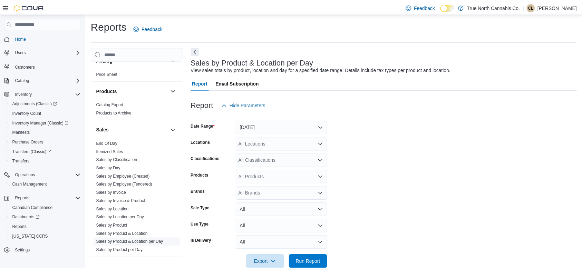
scroll to position [14, 0]
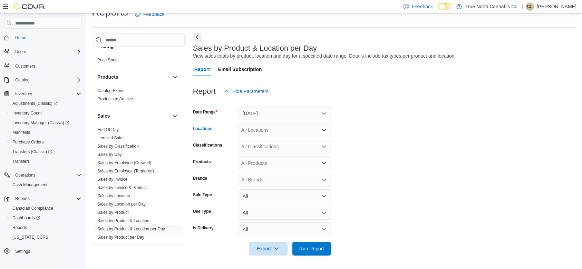
click at [253, 131] on div "All Locations" at bounding box center [285, 130] width 93 height 14
type input "***"
click at [258, 147] on button "Sault Ste [PERSON_NAME]" at bounding box center [285, 152] width 93 height 10
click at [470, 154] on form "Date Range Yesterday Locations Sault Ste Marie Classifications All Classificati…" at bounding box center [385, 176] width 384 height 157
click at [261, 148] on div "All Classifications" at bounding box center [285, 147] width 93 height 14
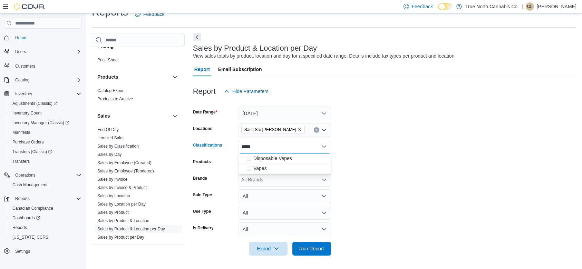
type input "*****"
click at [442, 152] on form "Date Range Yesterday Locations Sault Ste Marie Classifications ***** Products A…" at bounding box center [385, 176] width 384 height 157
click at [271, 147] on div "*****" at bounding box center [285, 147] width 93 height 14
click at [272, 161] on span "Disposable Vapes" at bounding box center [272, 158] width 39 height 7
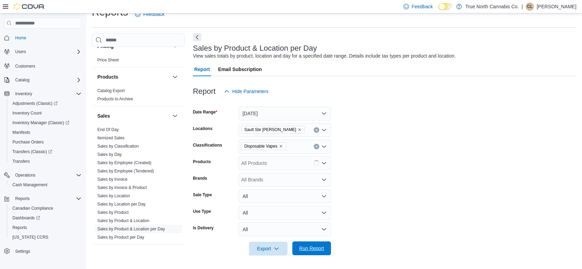
click at [307, 252] on span "Run Report" at bounding box center [312, 249] width 30 height 14
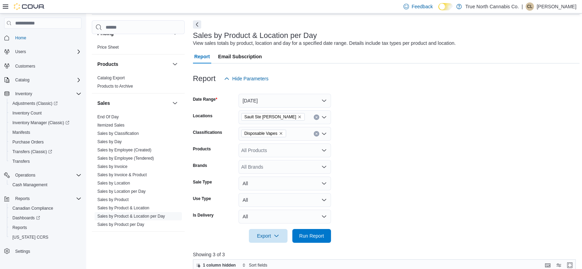
scroll to position [24, 0]
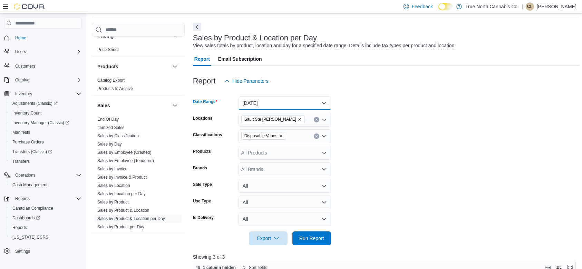
click at [288, 100] on button "[DATE]" at bounding box center [285, 103] width 93 height 14
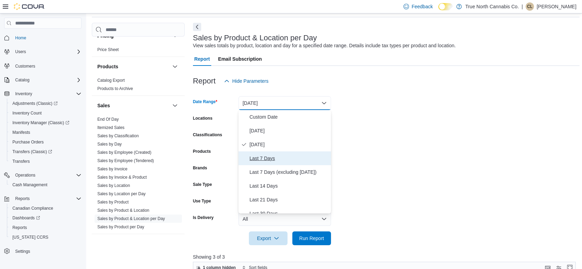
click at [274, 159] on span "Last 7 Days" at bounding box center [289, 158] width 79 height 8
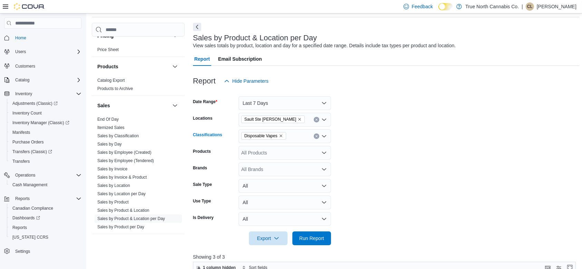
click at [293, 137] on div "Disposable Vapes" at bounding box center [285, 136] width 93 height 14
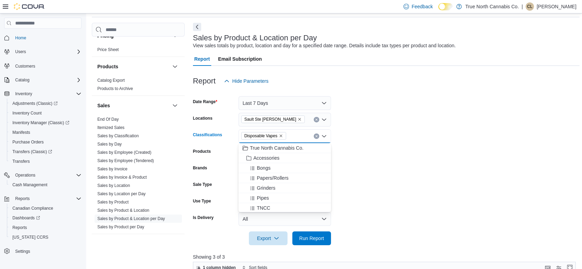
type input "*"
type input "**"
click at [259, 155] on span "Vapes" at bounding box center [259, 158] width 13 height 7
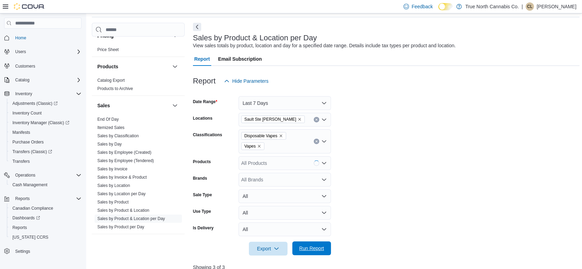
click at [306, 245] on span "Run Report" at bounding box center [312, 249] width 30 height 14
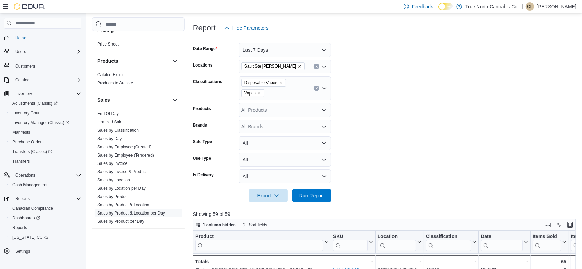
scroll to position [66, 0]
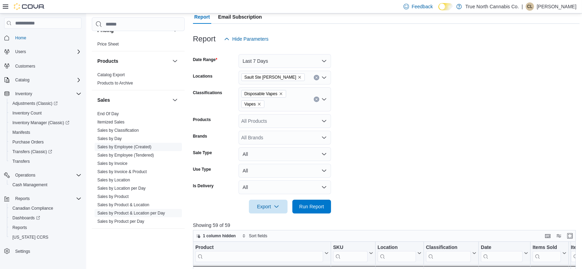
click at [129, 148] on link "Sales by Employee (Created)" at bounding box center [124, 147] width 54 height 5
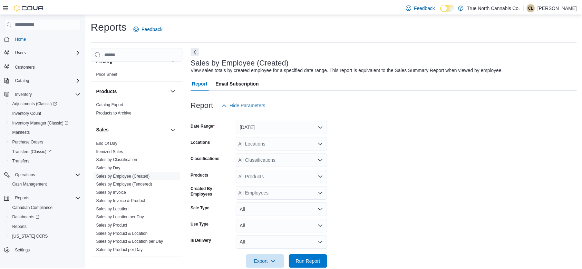
scroll to position [14, 0]
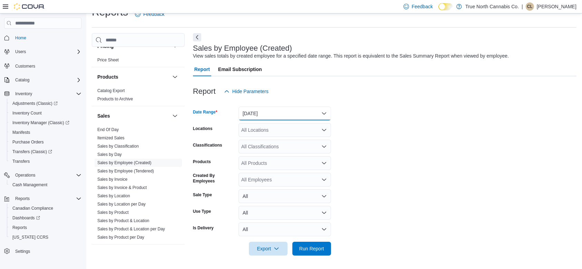
click at [291, 113] on button "[DATE]" at bounding box center [285, 114] width 93 height 14
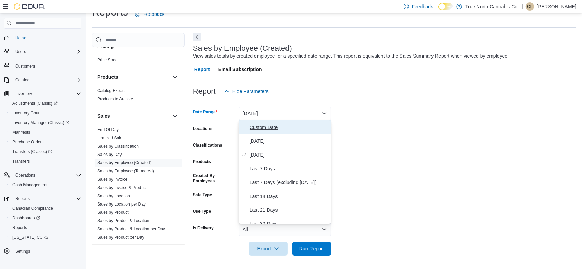
click at [268, 123] on span "Custom Date" at bounding box center [289, 127] width 79 height 8
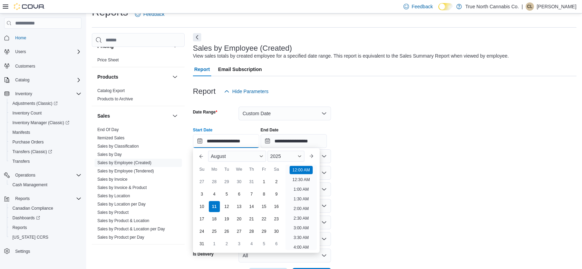
click at [201, 144] on input "**********" at bounding box center [226, 141] width 66 height 14
click at [274, 195] on div "9" at bounding box center [276, 194] width 12 height 12
type input "**********"
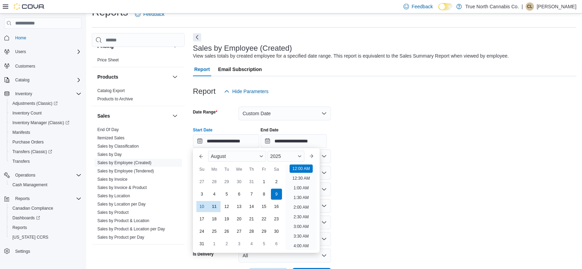
click at [478, 161] on form "**********" at bounding box center [385, 190] width 384 height 184
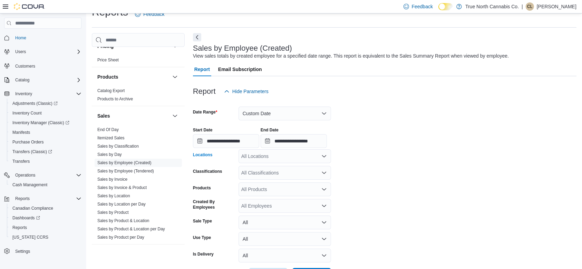
click at [268, 156] on div "All Locations" at bounding box center [285, 156] width 93 height 14
type input "***"
click at [268, 175] on span "Sault Ste [PERSON_NAME]" at bounding box center [283, 178] width 61 height 7
click at [406, 164] on form "**********" at bounding box center [385, 190] width 384 height 184
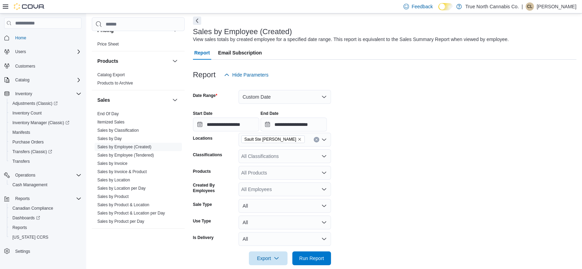
scroll to position [40, 0]
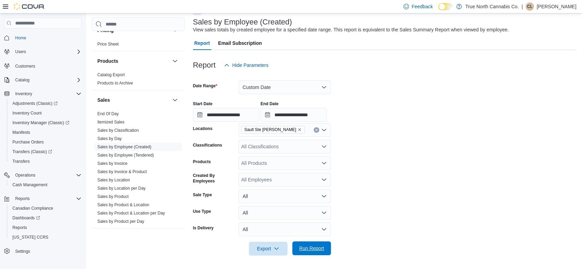
click at [315, 245] on span "Run Report" at bounding box center [312, 249] width 30 height 14
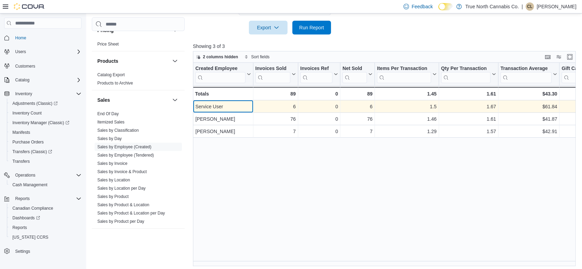
click at [207, 106] on div "Service User" at bounding box center [223, 107] width 56 height 8
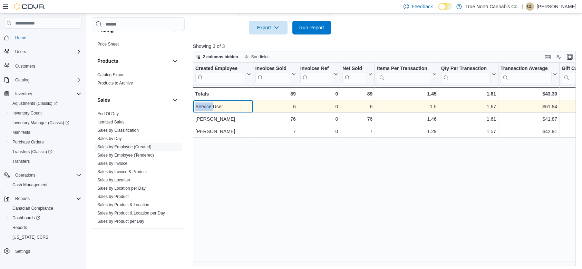
click at [207, 106] on div "Service User" at bounding box center [223, 107] width 56 height 8
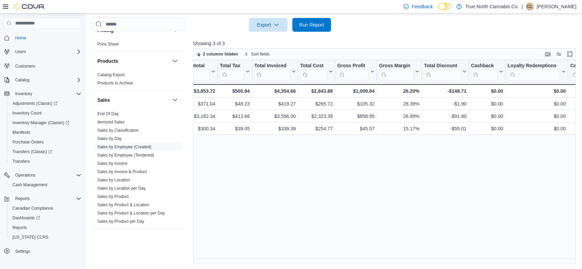
scroll to position [0, 577]
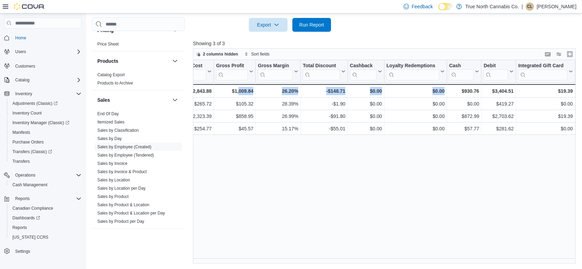
drag, startPoint x: 458, startPoint y: 258, endPoint x: 236, endPoint y: 287, distance: 223.8
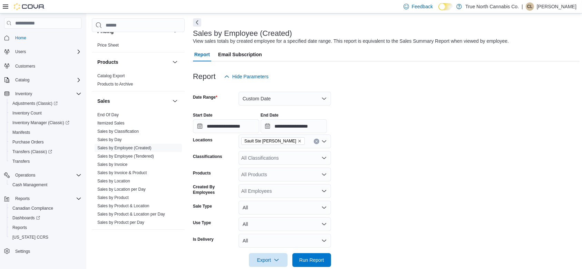
scroll to position [0, 0]
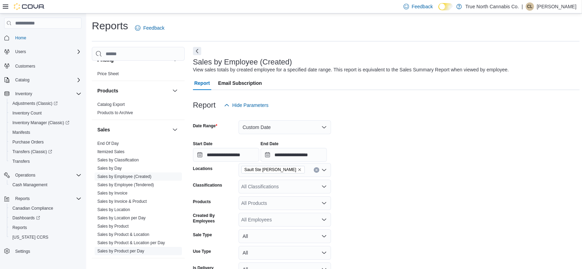
click at [137, 250] on link "Sales by Product per Day" at bounding box center [120, 251] width 47 height 5
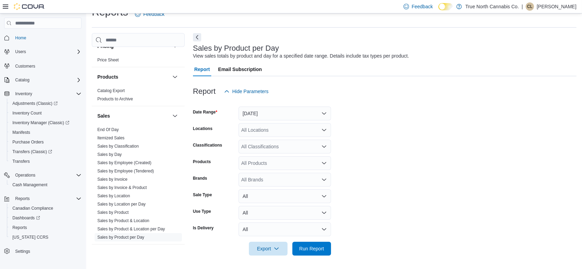
scroll to position [14, 0]
click at [262, 130] on div "All Locations" at bounding box center [285, 130] width 93 height 14
type input "***"
click at [269, 153] on span "Sault Ste [PERSON_NAME]" at bounding box center [283, 151] width 61 height 7
click at [318, 250] on span "Run Report" at bounding box center [311, 248] width 25 height 7
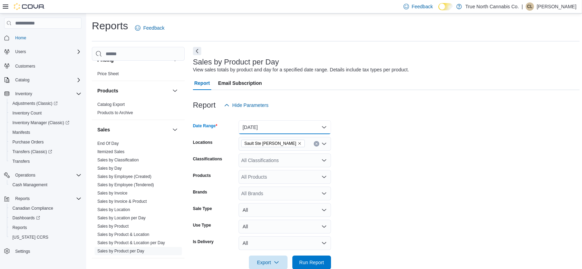
click at [250, 129] on button "[DATE]" at bounding box center [285, 127] width 93 height 14
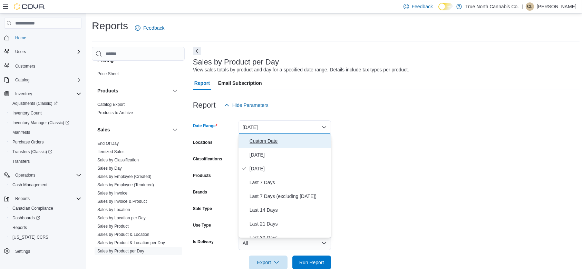
click at [263, 144] on span "Custom Date" at bounding box center [289, 141] width 79 height 8
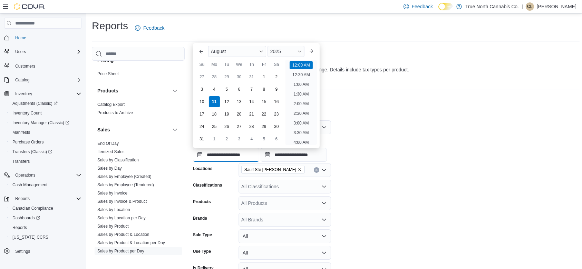
scroll to position [21, 0]
click at [199, 156] on input "**********" at bounding box center [226, 155] width 66 height 14
click at [275, 90] on div "9" at bounding box center [276, 89] width 12 height 12
type input "**********"
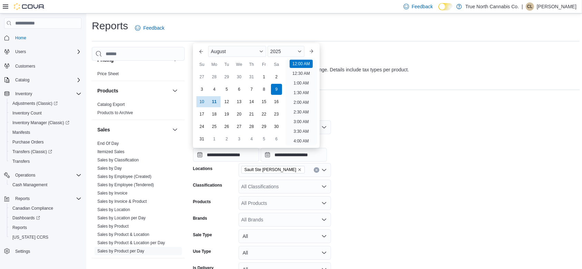
click at [432, 192] on form "**********" at bounding box center [386, 204] width 387 height 184
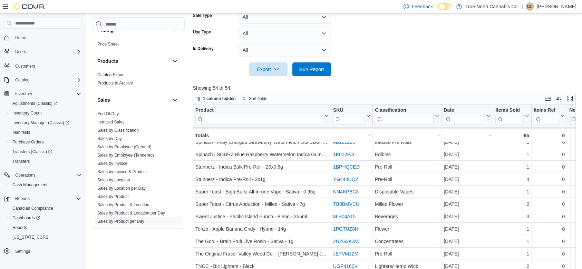
scroll to position [264, 0]
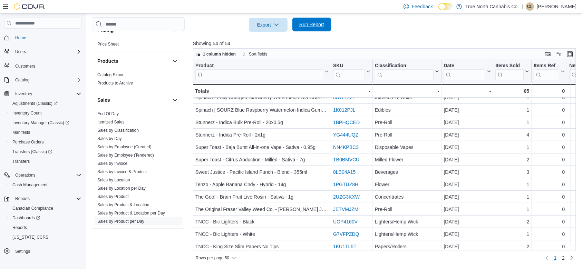
click at [309, 29] on span "Run Report" at bounding box center [312, 25] width 30 height 14
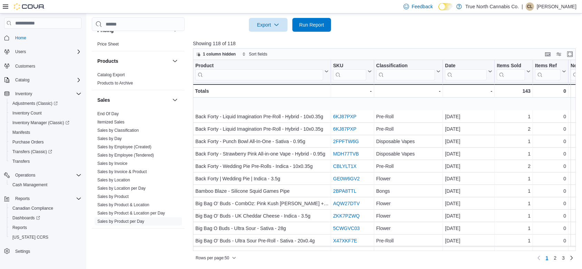
scroll to position [472, 0]
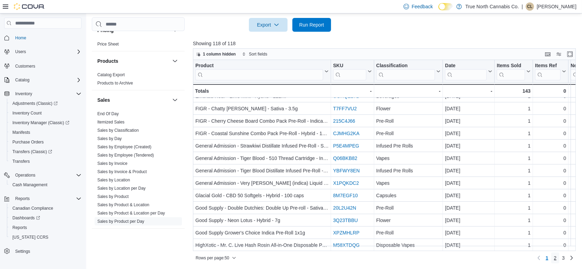
click at [557, 258] on span "2" at bounding box center [555, 258] width 3 height 7
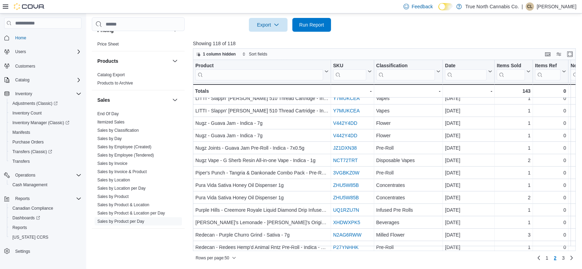
scroll to position [0, 0]
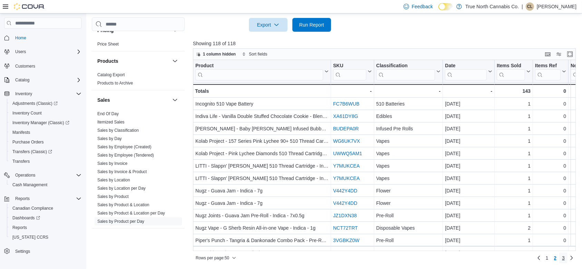
click at [565, 257] on span "3" at bounding box center [563, 258] width 3 height 7
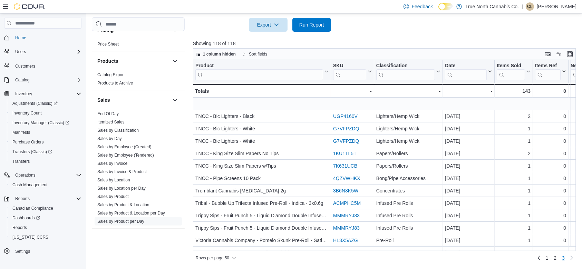
scroll to position [75, 0]
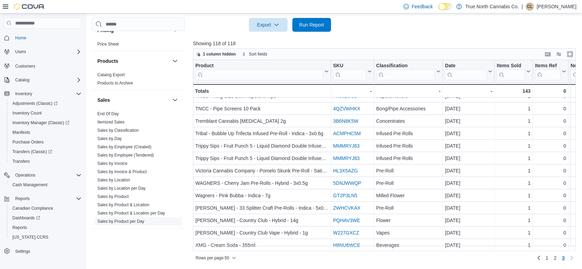
click at [137, 222] on link "Sales by Product per Day" at bounding box center [120, 221] width 47 height 5
click at [120, 195] on link "Sales by Product" at bounding box center [112, 196] width 31 height 5
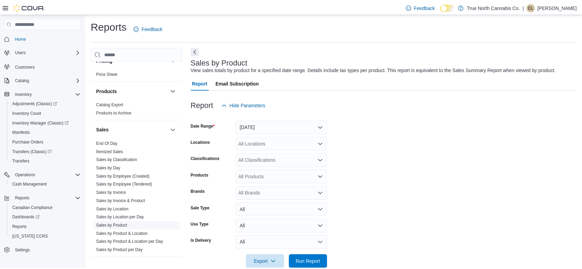
scroll to position [14, 0]
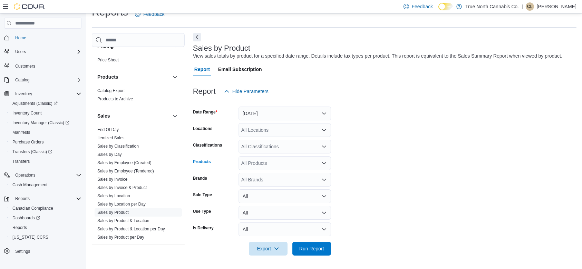
click at [268, 164] on div "All Products" at bounding box center [285, 163] width 93 height 14
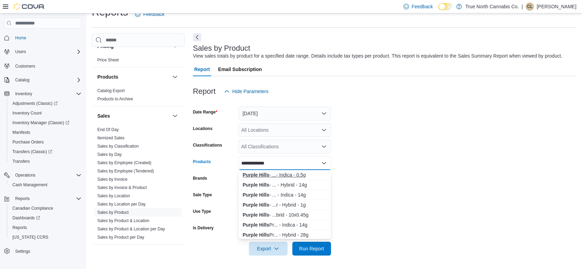
type input "**********"
click at [280, 176] on div "Purple Hills - ...- Indica - 0.5g" at bounding box center [285, 175] width 84 height 7
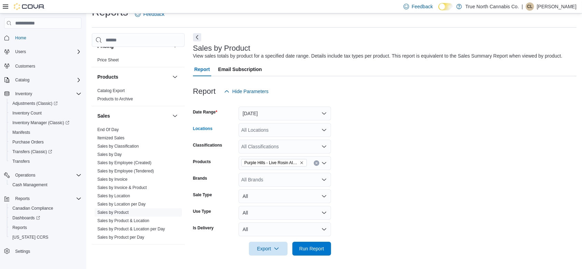
click at [274, 129] on div "All Locations" at bounding box center [285, 130] width 93 height 14
type input "***"
click at [278, 151] on span "Sault Ste [PERSON_NAME]" at bounding box center [283, 151] width 61 height 7
click at [280, 111] on button "[DATE]" at bounding box center [285, 114] width 93 height 14
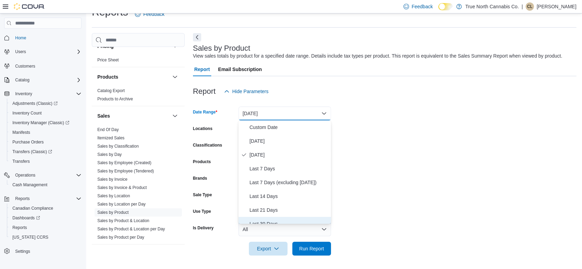
click at [274, 220] on span "Last 30 Days" at bounding box center [289, 224] width 79 height 8
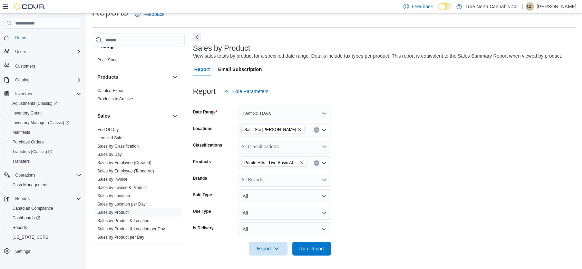
click at [303, 239] on div at bounding box center [385, 239] width 384 height 6
click at [308, 245] on span "Run Report" at bounding box center [311, 248] width 25 height 7
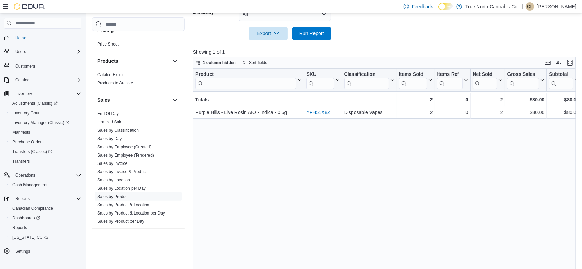
scroll to position [238, 0]
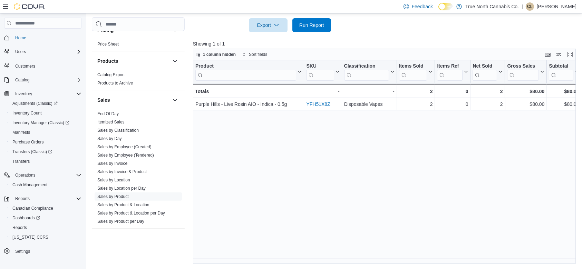
drag, startPoint x: 285, startPoint y: 265, endPoint x: 318, endPoint y: 261, distance: 33.7
click at [318, 261] on div "Reports Feedback Cash Management Cash Management Cash Out Details Compliance OC…" at bounding box center [335, 23] width 499 height 494
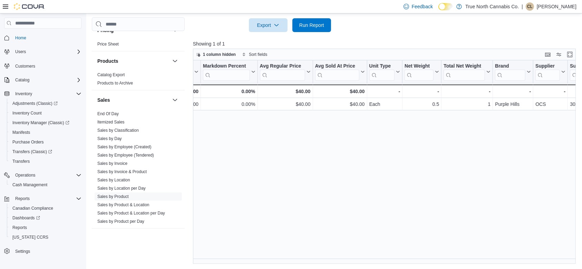
scroll to position [0, 570]
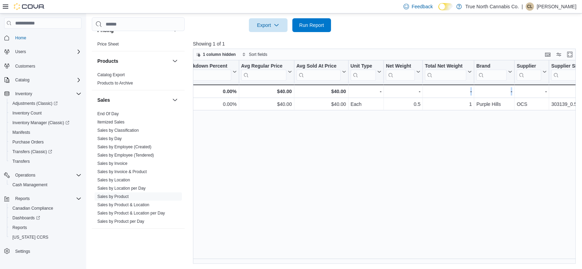
drag, startPoint x: 460, startPoint y: 258, endPoint x: 539, endPoint y: 258, distance: 79.4
click at [539, 258] on div "Product Click to view column header actions SKU Click to view column header act…" at bounding box center [386, 162] width 387 height 204
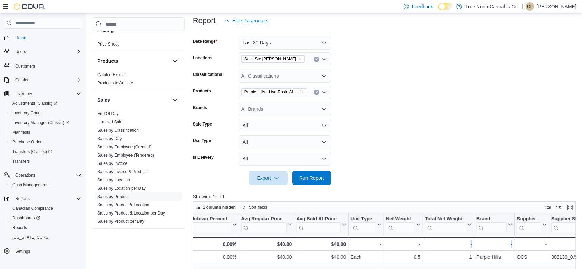
scroll to position [69, 0]
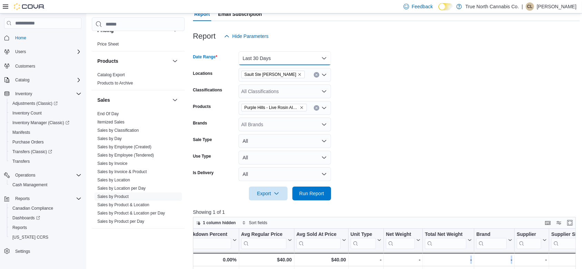
click at [283, 57] on button "Last 30 Days" at bounding box center [285, 58] width 93 height 14
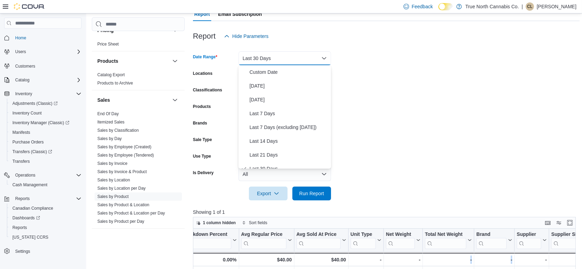
scroll to position [7, 0]
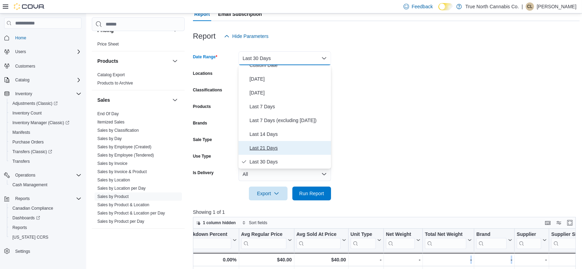
click at [269, 147] on span "Last 21 Days" at bounding box center [289, 148] width 79 height 8
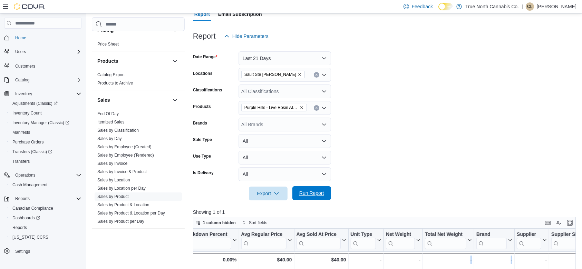
click at [312, 189] on span "Run Report" at bounding box center [312, 193] width 30 height 14
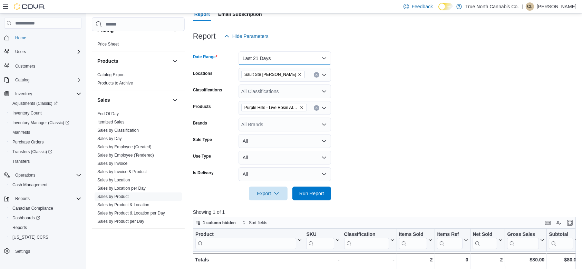
click at [287, 56] on button "Last 21 Days" at bounding box center [285, 58] width 93 height 14
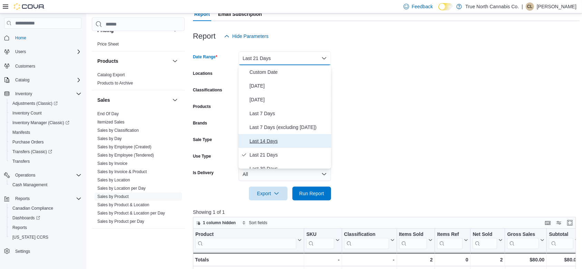
click at [268, 141] on span "Last 14 Days" at bounding box center [289, 141] width 79 height 8
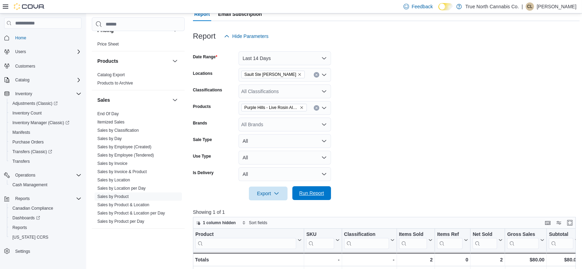
click at [312, 195] on span "Run Report" at bounding box center [311, 193] width 25 height 7
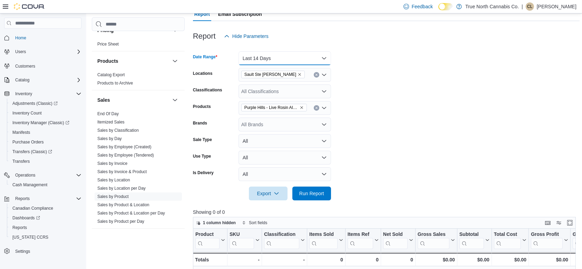
click at [287, 59] on button "Last 14 Days" at bounding box center [285, 58] width 93 height 14
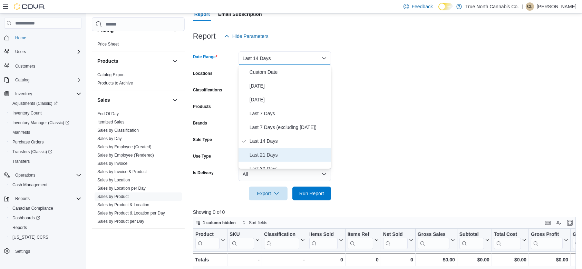
click at [276, 159] on button "Last 21 Days" at bounding box center [285, 155] width 93 height 14
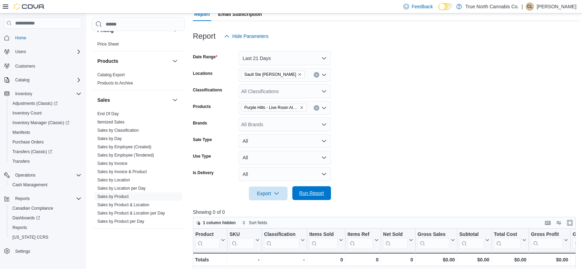
click at [322, 194] on span "Run Report" at bounding box center [311, 193] width 25 height 7
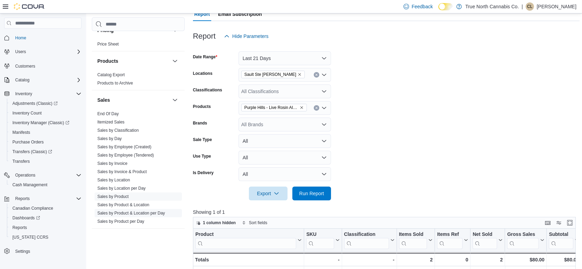
click at [125, 214] on link "Sales by Product & Location per Day" at bounding box center [131, 213] width 68 height 5
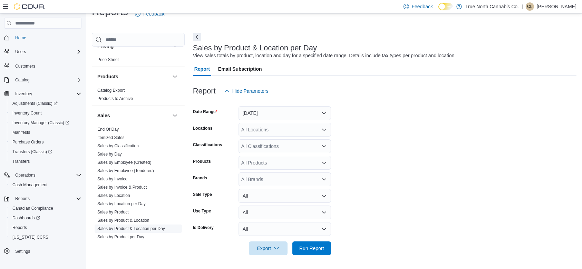
scroll to position [14, 0]
click at [259, 117] on button "[DATE]" at bounding box center [285, 114] width 93 height 14
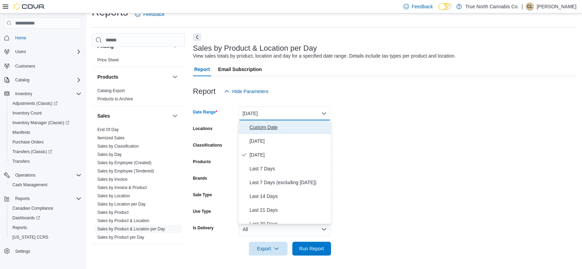
click at [268, 130] on span "Custom Date" at bounding box center [289, 127] width 79 height 8
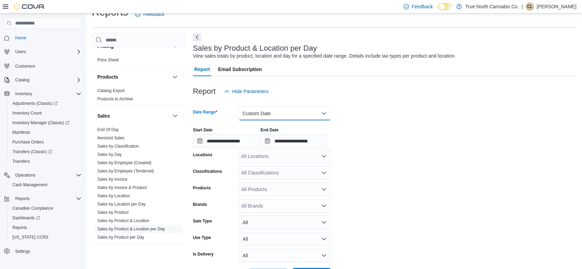
click at [281, 116] on button "Custom Date" at bounding box center [285, 114] width 93 height 14
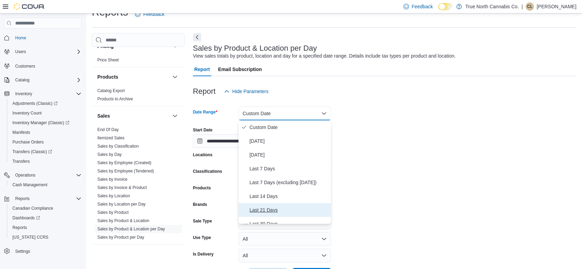
click at [265, 209] on span "Last 21 Days" at bounding box center [289, 210] width 79 height 8
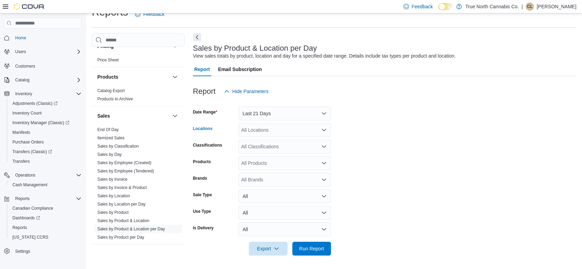
click at [269, 133] on div "All Locations" at bounding box center [285, 130] width 93 height 14
type input "***"
click at [274, 151] on span "Sault Ste [PERSON_NAME]" at bounding box center [283, 151] width 61 height 7
click at [455, 156] on form "Date Range Last 21 Days Locations Sault Ste Marie Classifications All Classific…" at bounding box center [385, 176] width 384 height 157
click at [250, 145] on div "All Classifications" at bounding box center [285, 147] width 93 height 14
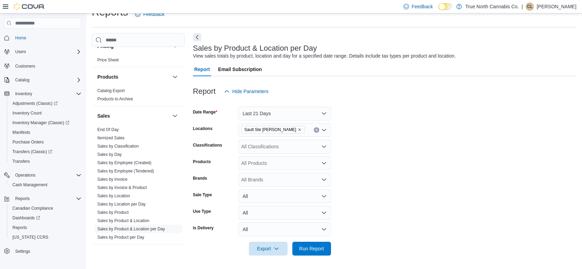
click at [441, 197] on form "Date Range Last 21 Days Locations Sault Ste Marie Classifications All Classific…" at bounding box center [385, 176] width 384 height 157
click at [277, 162] on div "All Products" at bounding box center [285, 163] width 93 height 14
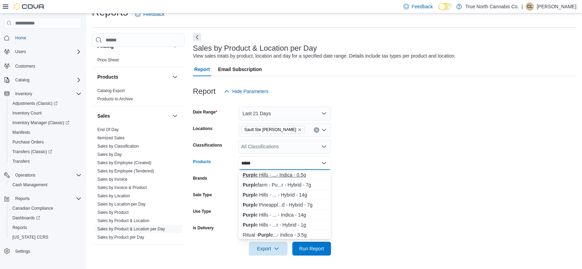
type input "*****"
click at [277, 175] on div "Purpl e Hills - ...- Indica - 0.5g" at bounding box center [285, 175] width 84 height 7
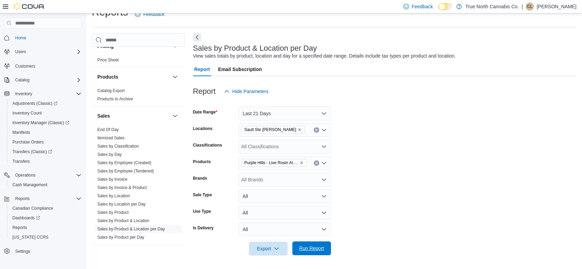
click at [307, 251] on span "Run Report" at bounding box center [311, 248] width 25 height 7
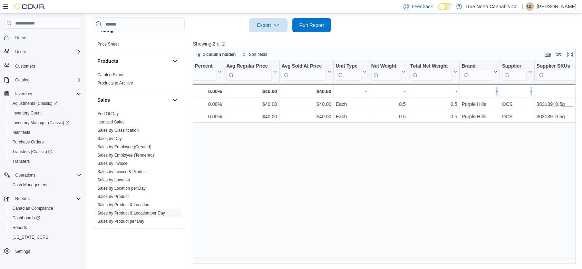
scroll to position [0, 759]
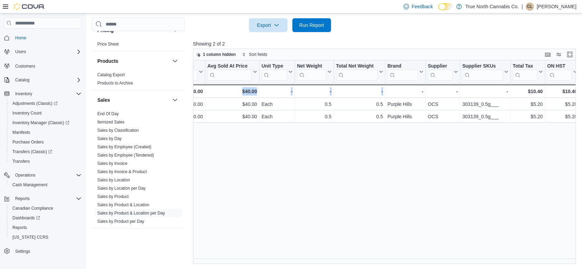
drag, startPoint x: 484, startPoint y: 264, endPoint x: 203, endPoint y: 273, distance: 280.8
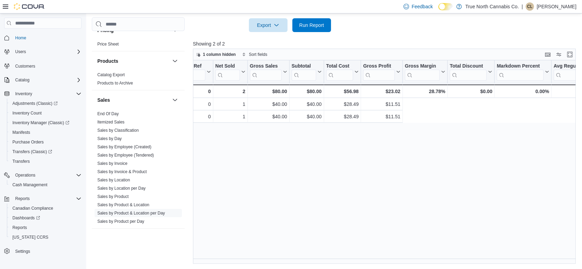
scroll to position [0, 0]
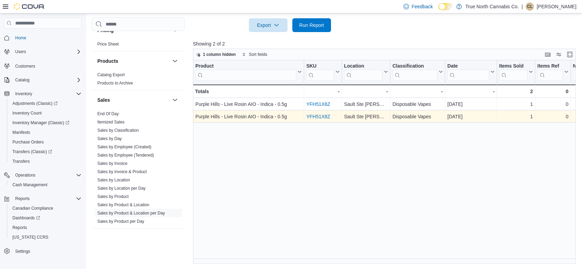
click at [315, 114] on link "YFH51X8Z" at bounding box center [318, 117] width 24 height 6
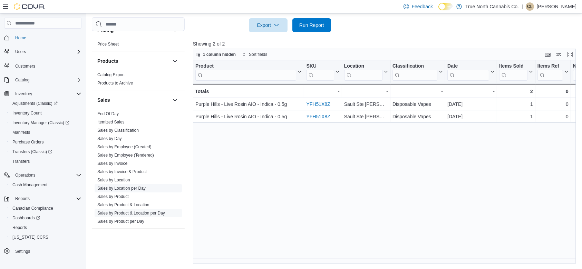
click at [134, 187] on link "Sales by Location per Day" at bounding box center [121, 188] width 48 height 5
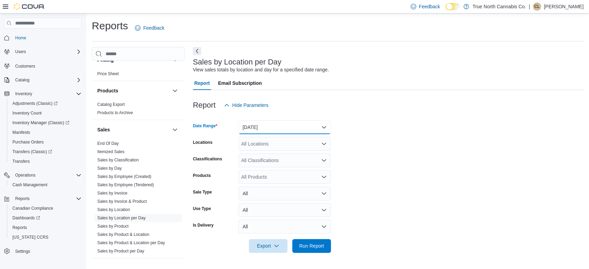
click at [267, 122] on button "[DATE]" at bounding box center [285, 127] width 93 height 14
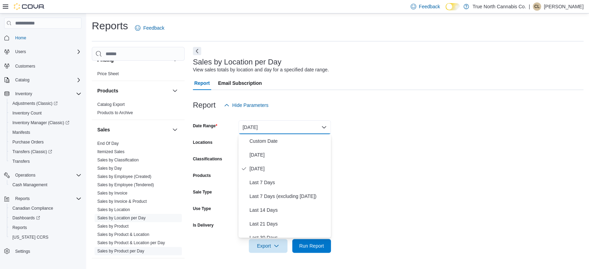
click at [143, 250] on link "Sales by Product per Day" at bounding box center [120, 251] width 47 height 5
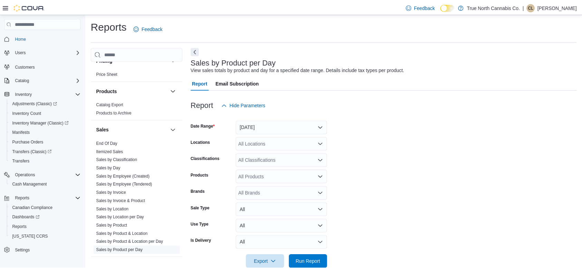
scroll to position [14, 0]
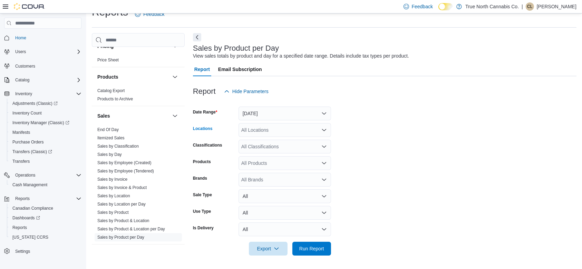
click at [281, 133] on div "All Locations" at bounding box center [285, 130] width 93 height 14
click at [287, 113] on button "[DATE]" at bounding box center [285, 114] width 93 height 14
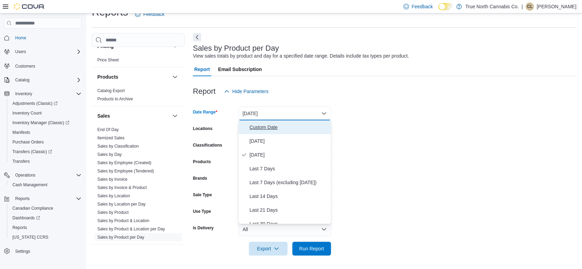
click at [274, 124] on span "Custom Date" at bounding box center [289, 127] width 79 height 8
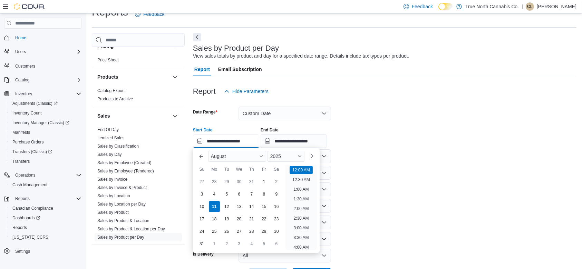
scroll to position [21, 0]
click at [198, 139] on input "**********" at bounding box center [226, 141] width 66 height 14
click at [200, 155] on button "Previous Month" at bounding box center [201, 156] width 11 height 11
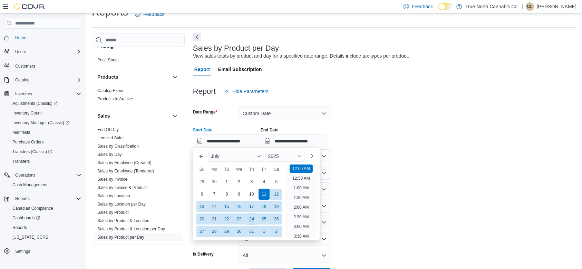
click at [255, 217] on div "24" at bounding box center [251, 219] width 12 height 12
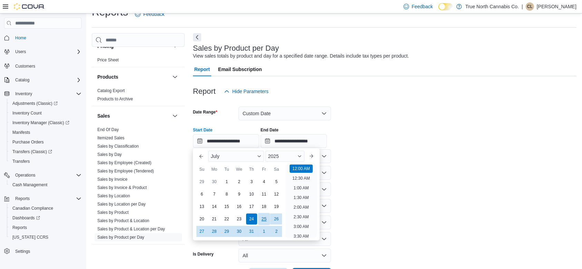
click at [260, 218] on div "25" at bounding box center [264, 219] width 12 height 12
click at [253, 218] on div "24" at bounding box center [251, 219] width 12 height 12
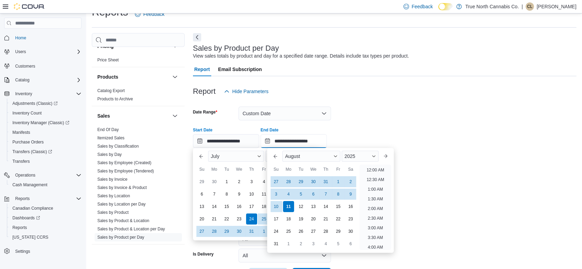
click at [274, 142] on input "**********" at bounding box center [294, 141] width 66 height 14
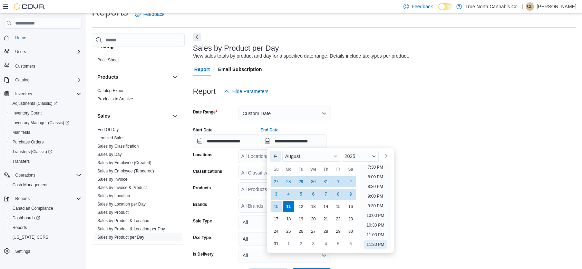
click at [273, 155] on button "Previous Month" at bounding box center [275, 156] width 11 height 11
type input "**********"
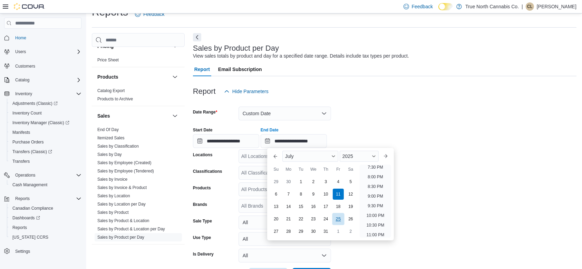
click at [340, 220] on div "25" at bounding box center [338, 219] width 12 height 12
type input "**********"
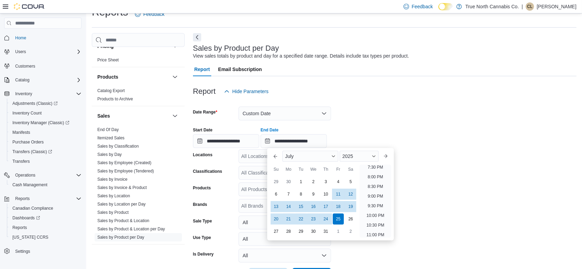
click at [453, 180] on form "**********" at bounding box center [385, 190] width 384 height 184
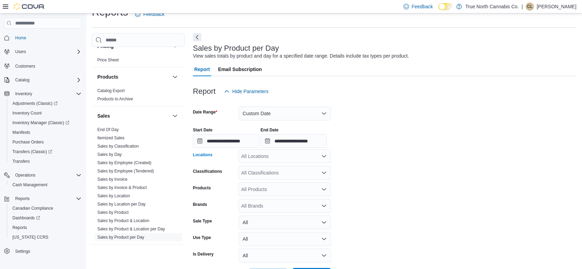
click at [252, 159] on div "All Locations" at bounding box center [285, 156] width 93 height 14
type input "***"
click at [261, 181] on span "Sault Ste [PERSON_NAME]" at bounding box center [283, 178] width 61 height 7
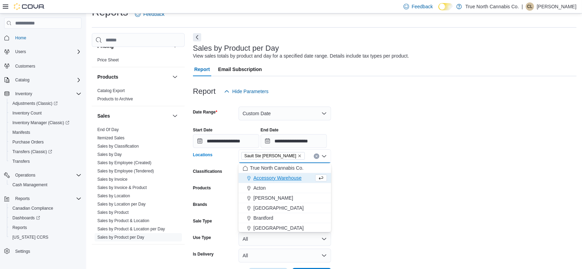
click at [369, 202] on form "**********" at bounding box center [385, 190] width 384 height 184
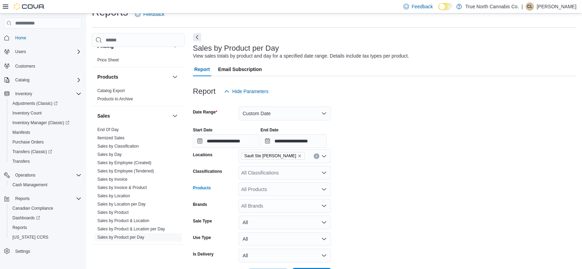
click at [254, 188] on div "All Products" at bounding box center [285, 190] width 93 height 14
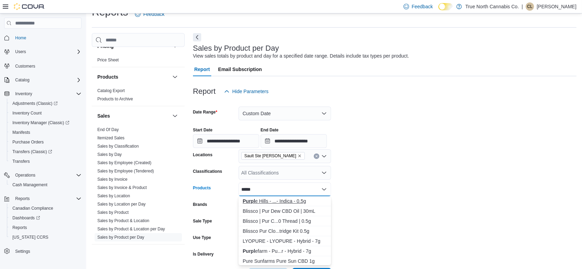
type input "*****"
click at [262, 201] on div "Purpl e Hills - ...- Indica - 0.5g" at bounding box center [285, 201] width 84 height 7
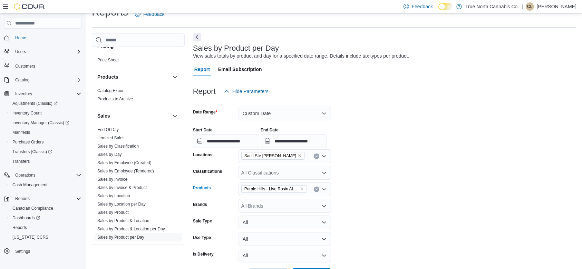
scroll to position [40, 0]
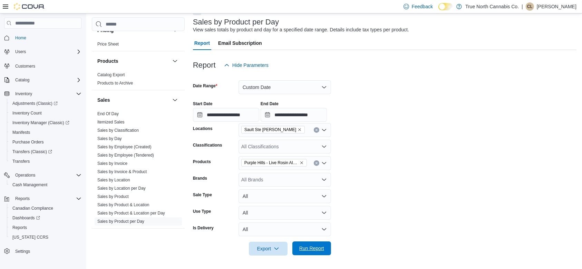
click at [308, 249] on span "Run Report" at bounding box center [311, 248] width 25 height 7
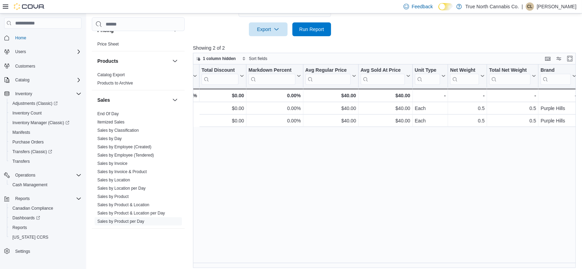
scroll to position [0, 710]
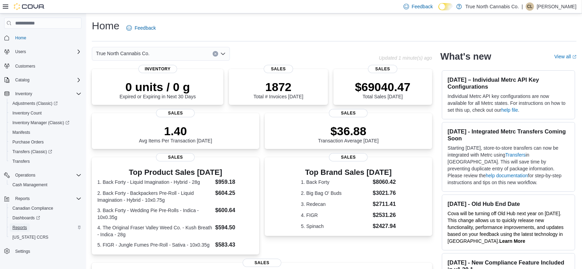
click at [22, 229] on span "Reports" at bounding box center [19, 228] width 14 height 6
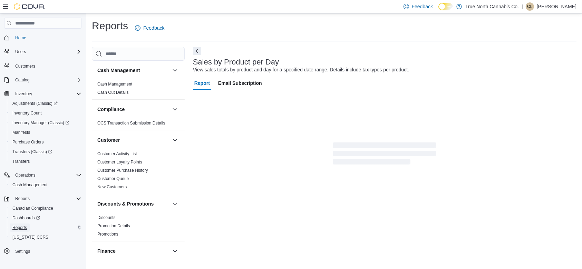
scroll to position [14, 0]
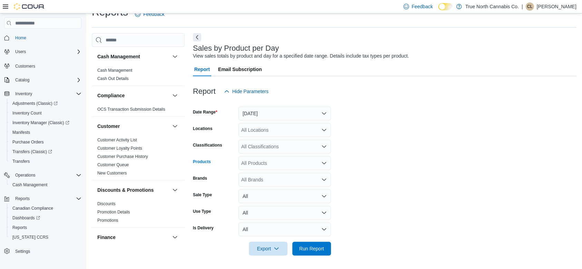
click at [265, 162] on div "All Products" at bounding box center [285, 163] width 93 height 14
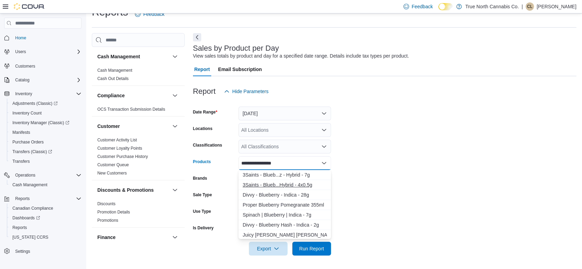
type input "**********"
click at [271, 182] on div "3Saints - Blueb...Hybrid - 4x0.5g" at bounding box center [285, 185] width 84 height 7
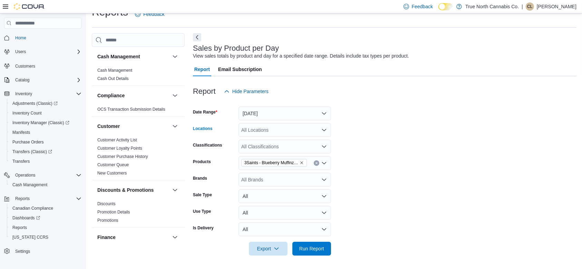
click at [269, 131] on div "All Locations" at bounding box center [285, 130] width 93 height 14
type input "*"
type input "***"
click at [274, 149] on span "Sault Ste [PERSON_NAME]" at bounding box center [283, 151] width 61 height 7
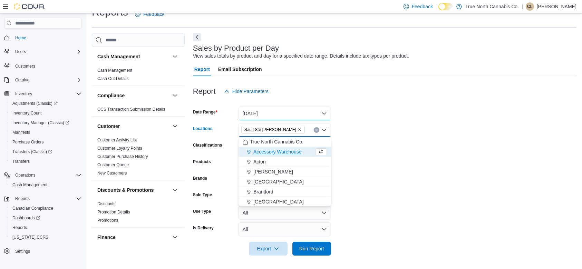
click at [275, 112] on button "[DATE]" at bounding box center [285, 114] width 93 height 14
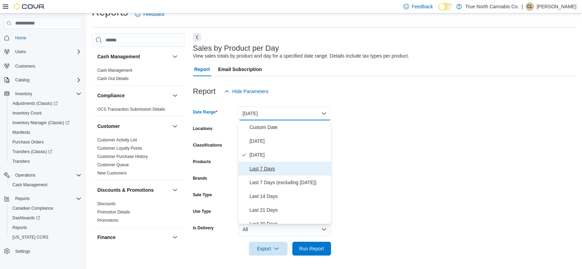
click at [265, 170] on span "Last 7 Days" at bounding box center [289, 169] width 79 height 8
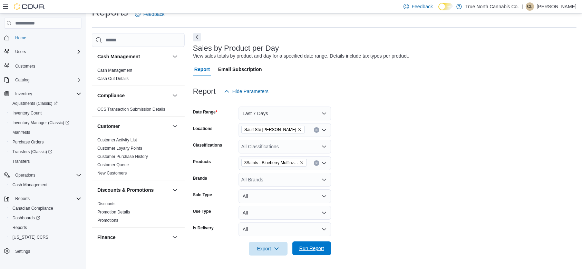
click at [307, 245] on span "Run Report" at bounding box center [311, 248] width 25 height 7
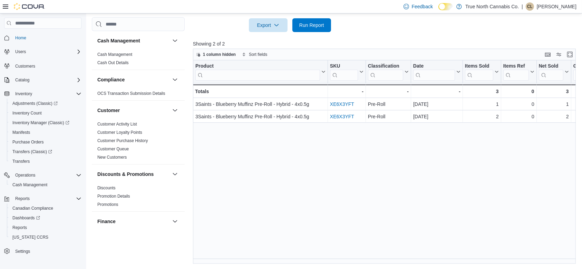
scroll to position [238, 0]
click at [382, 220] on div "Product Click to view column header actions SKU Click to view column header act…" at bounding box center [386, 162] width 387 height 204
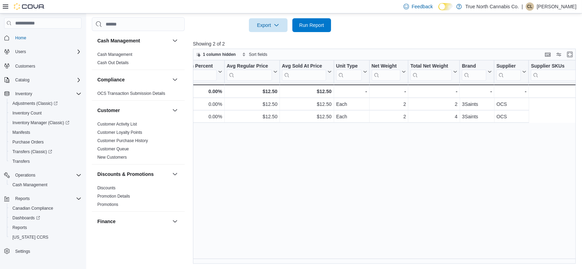
scroll to position [0, 0]
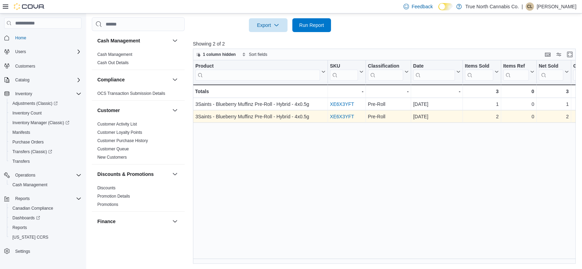
click at [347, 118] on link "XE6X3YFT" at bounding box center [342, 117] width 24 height 6
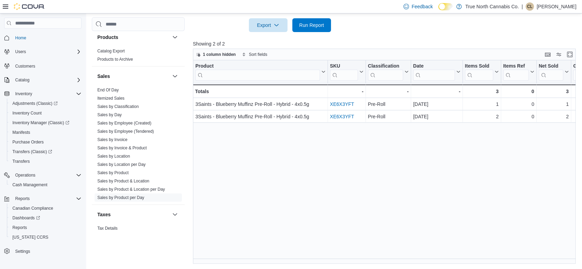
scroll to position [460, 0]
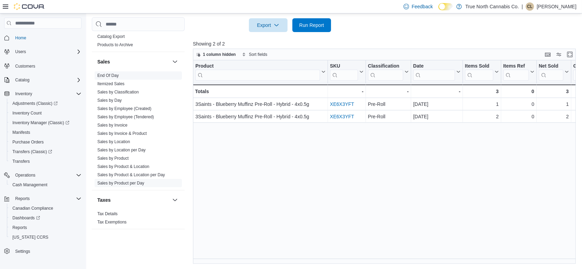
click at [126, 71] on span "End Of Day" at bounding box center [138, 75] width 87 height 8
click at [139, 132] on link "Sales by Invoice & Product" at bounding box center [121, 133] width 49 height 5
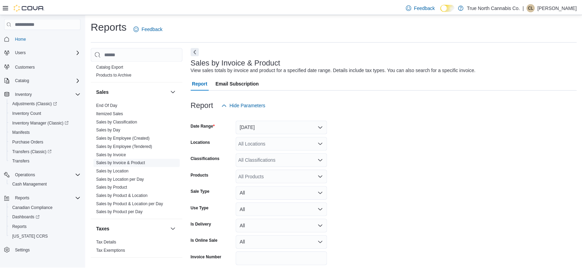
scroll to position [16, 0]
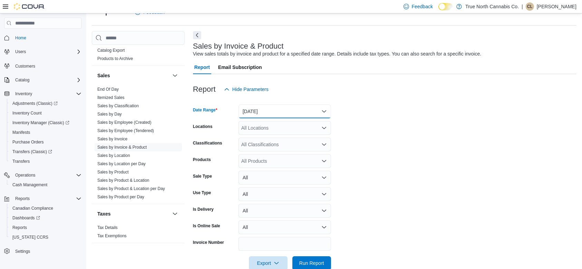
click at [252, 114] on button "[DATE]" at bounding box center [285, 112] width 93 height 14
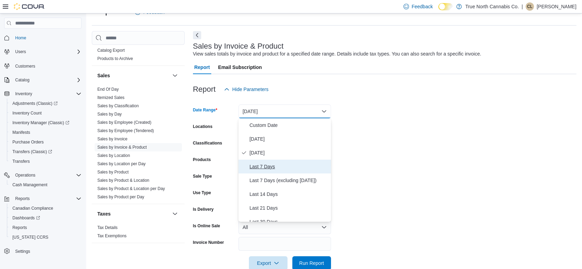
click at [265, 164] on span "Last 7 Days" at bounding box center [289, 167] width 79 height 8
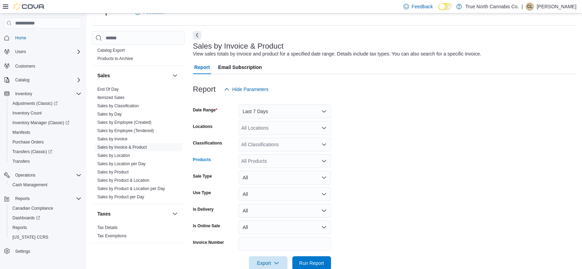
click at [266, 162] on div "All Products" at bounding box center [285, 161] width 93 height 14
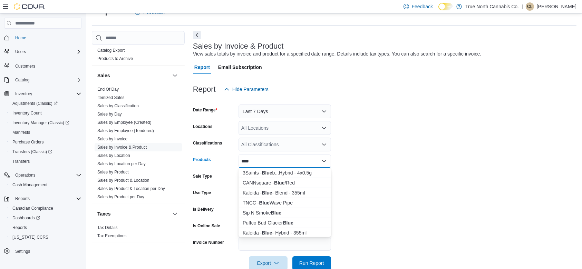
type input "****"
click at [273, 173] on div "3Saints - Blue b...Hybrid - 4x0.5g" at bounding box center [285, 173] width 84 height 7
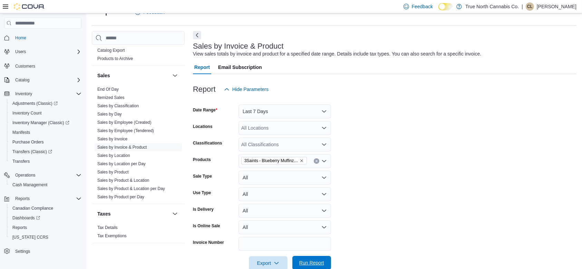
click at [316, 267] on span "Run Report" at bounding box center [312, 263] width 30 height 14
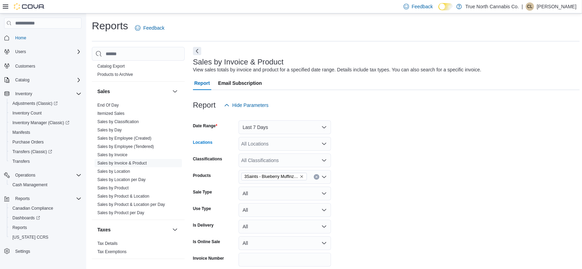
click at [287, 141] on div "All Locations" at bounding box center [285, 144] width 93 height 14
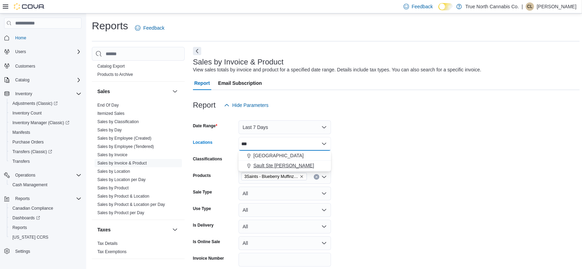
type input "***"
click at [284, 169] on span "Sault Ste [PERSON_NAME]" at bounding box center [283, 165] width 61 height 7
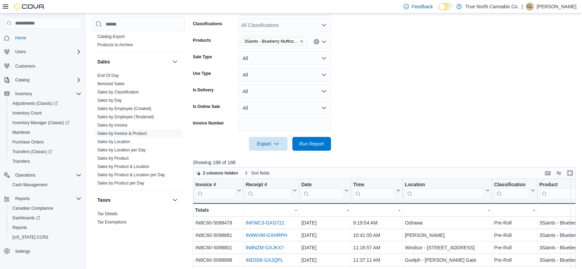
scroll to position [149, 0]
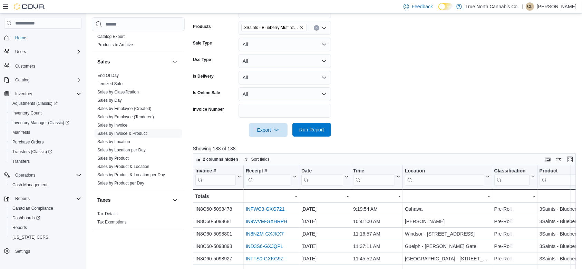
click at [315, 134] on span "Run Report" at bounding box center [312, 130] width 30 height 14
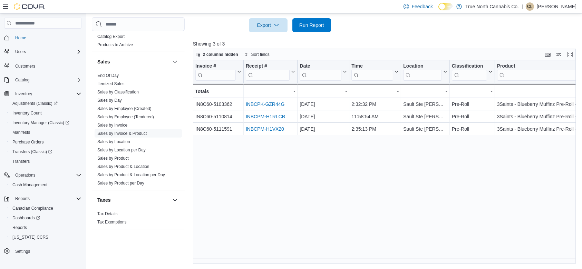
click at [408, 176] on div "Invoice # Click to view column header actions Receipt # Click to view column he…" at bounding box center [386, 162] width 387 height 204
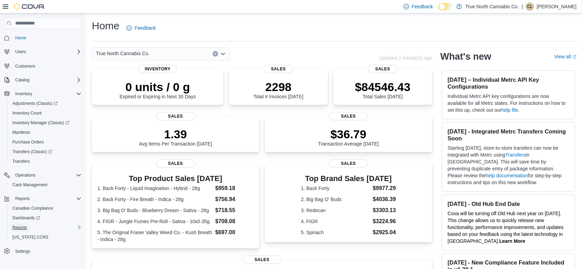
click at [21, 225] on span "Reports" at bounding box center [19, 228] width 14 height 6
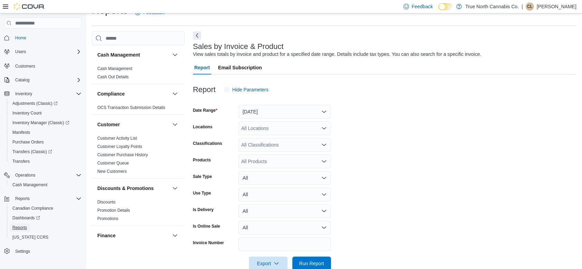
scroll to position [16, 0]
click at [258, 161] on div "All Products" at bounding box center [285, 161] width 93 height 14
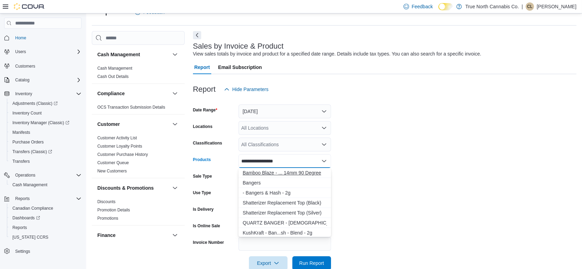
type input "**********"
click at [274, 173] on div "Bamboo Blaze - ... 14mm 90 Degree" at bounding box center [285, 173] width 84 height 7
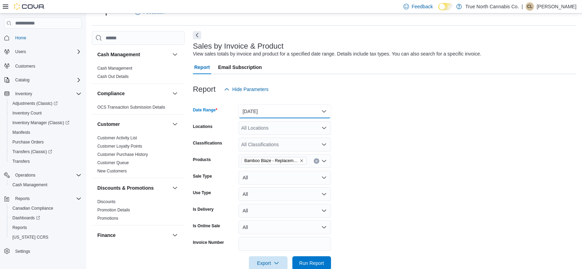
click at [276, 116] on button "[DATE]" at bounding box center [285, 112] width 93 height 14
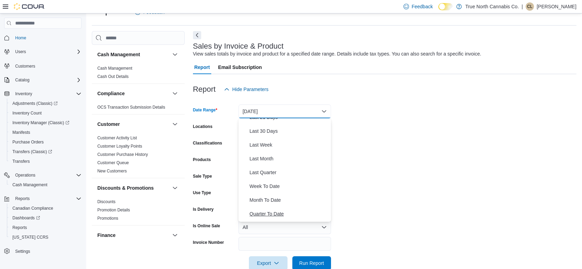
scroll to position [103, 0]
click at [268, 214] on span "Year To Date" at bounding box center [289, 215] width 79 height 8
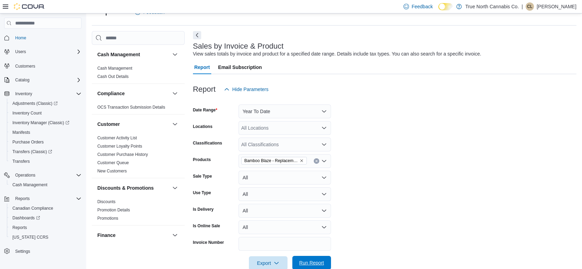
click at [307, 262] on span "Run Report" at bounding box center [311, 263] width 25 height 7
click at [282, 128] on div "All Locations" at bounding box center [285, 128] width 93 height 14
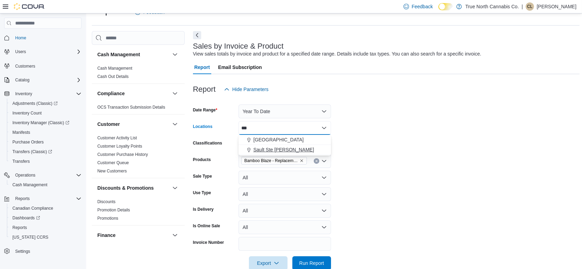
type input "***"
click at [280, 148] on span "Sault Ste [PERSON_NAME]" at bounding box center [283, 149] width 61 height 7
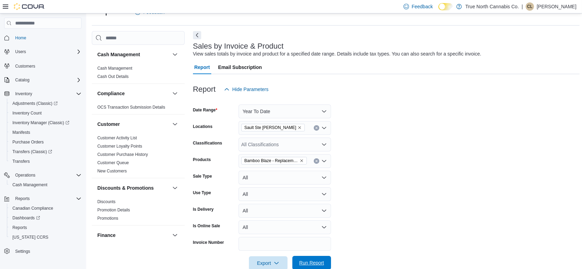
click at [308, 263] on span "Run Report" at bounding box center [311, 263] width 25 height 7
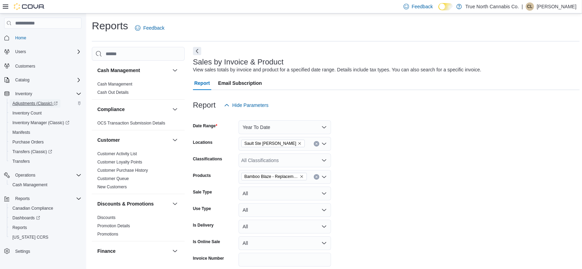
click at [26, 101] on span "Adjustments (Classic)" at bounding box center [34, 104] width 45 height 6
